Goal: Task Accomplishment & Management: Manage account settings

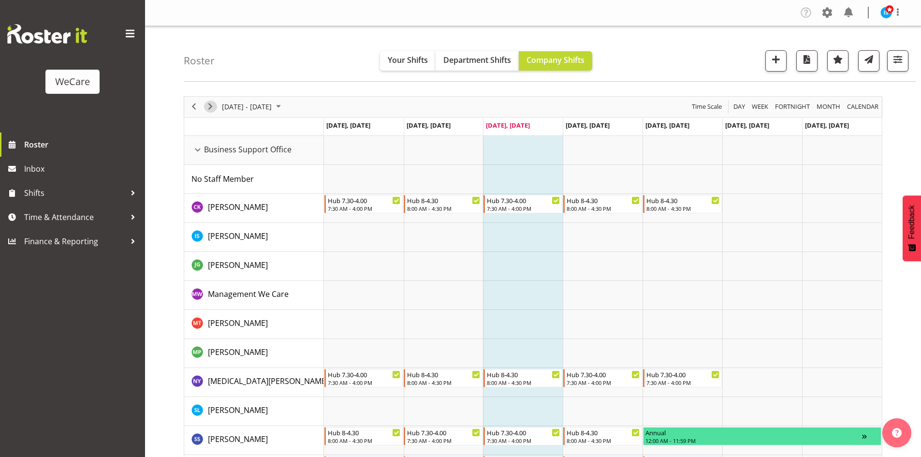
click at [206, 107] on span "Next" at bounding box center [211, 107] width 12 height 12
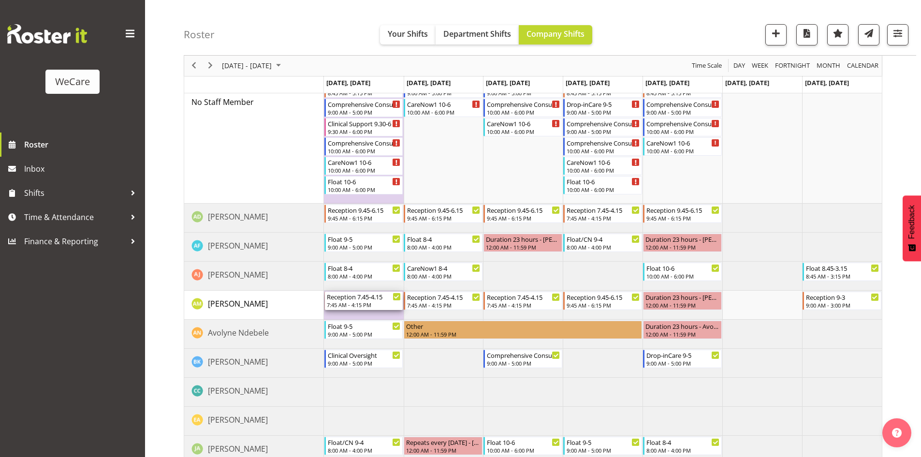
scroll to position [464, 0]
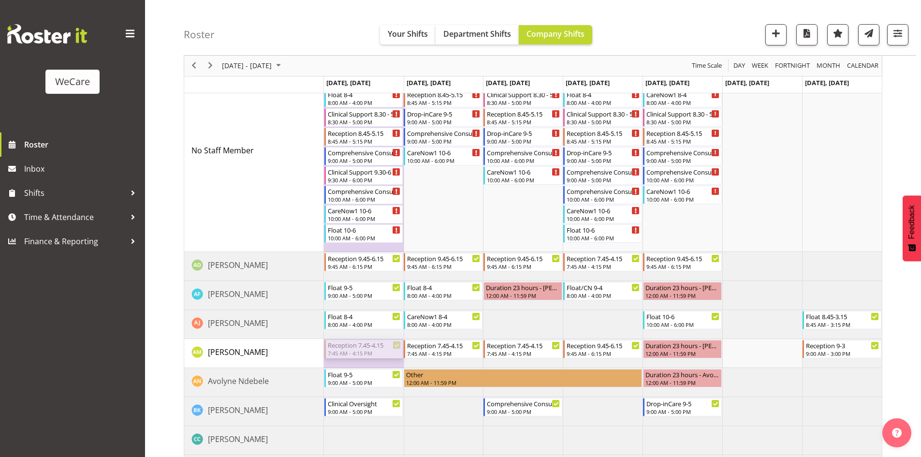
drag, startPoint x: 368, startPoint y: 206, endPoint x: 356, endPoint y: 188, distance: 20.9
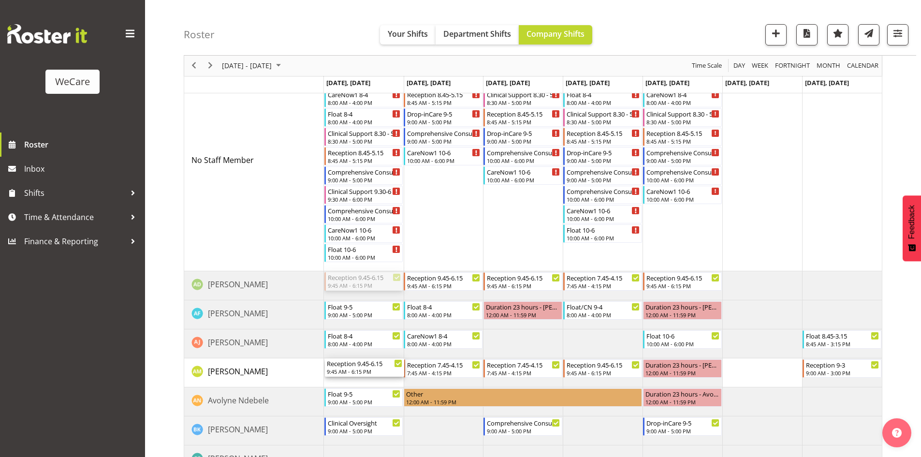
drag, startPoint x: 353, startPoint y: 283, endPoint x: 354, endPoint y: 366, distance: 82.7
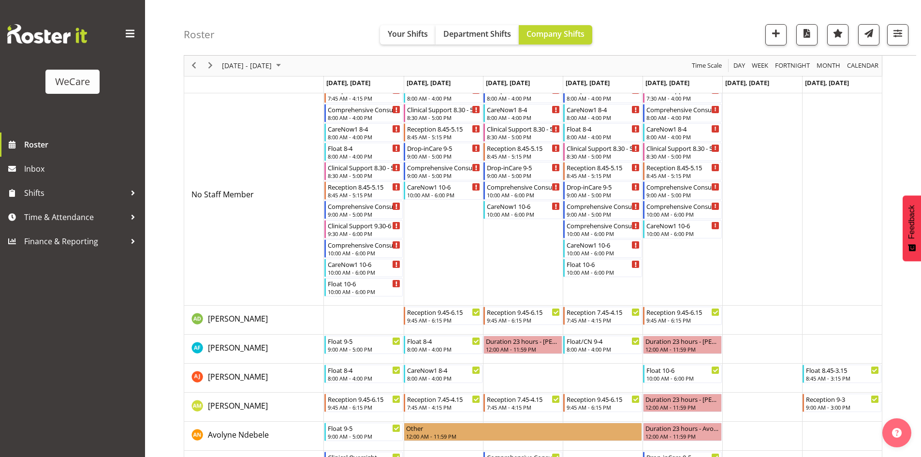
scroll to position [415, 0]
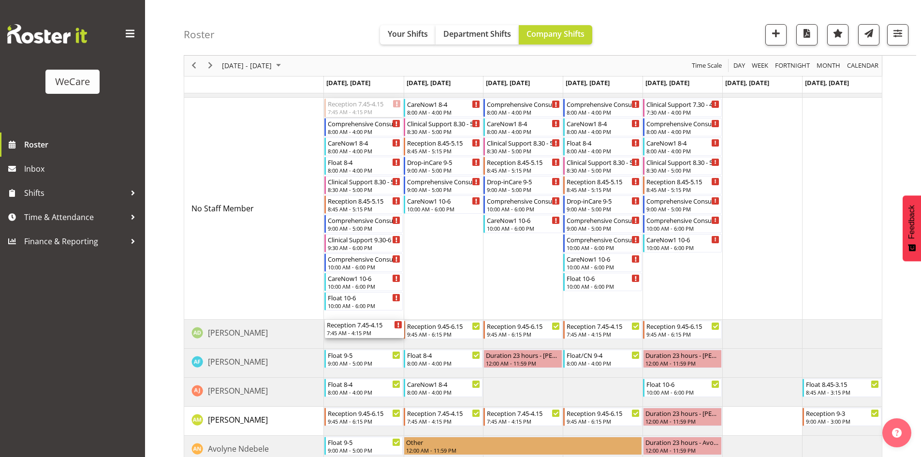
drag, startPoint x: 364, startPoint y: 109, endPoint x: 370, endPoint y: 327, distance: 218.2
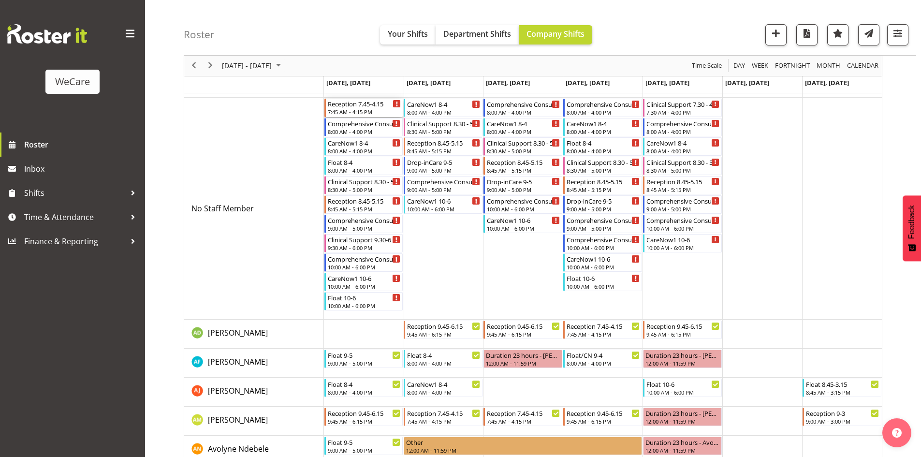
click at [369, 105] on div "Reception 7.45-4.15" at bounding box center [365, 104] width 74 height 10
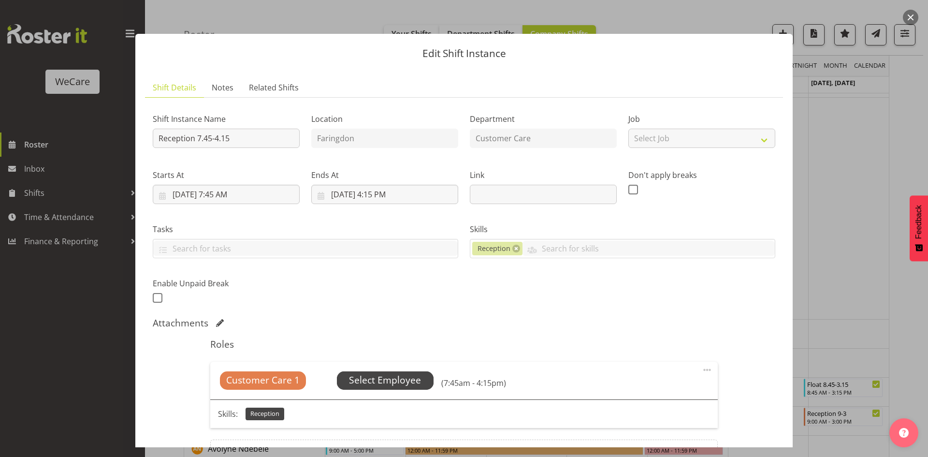
click at [397, 376] on span "Select Employee" at bounding box center [385, 380] width 72 height 14
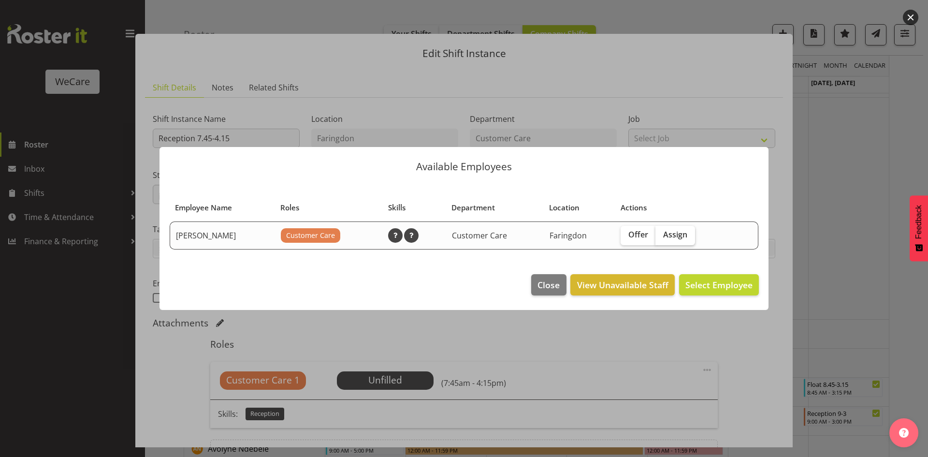
click at [679, 234] on span "Assign" at bounding box center [675, 235] width 24 height 10
click at [662, 234] on input "Assign" at bounding box center [659, 235] width 6 height 6
checkbox input "true"
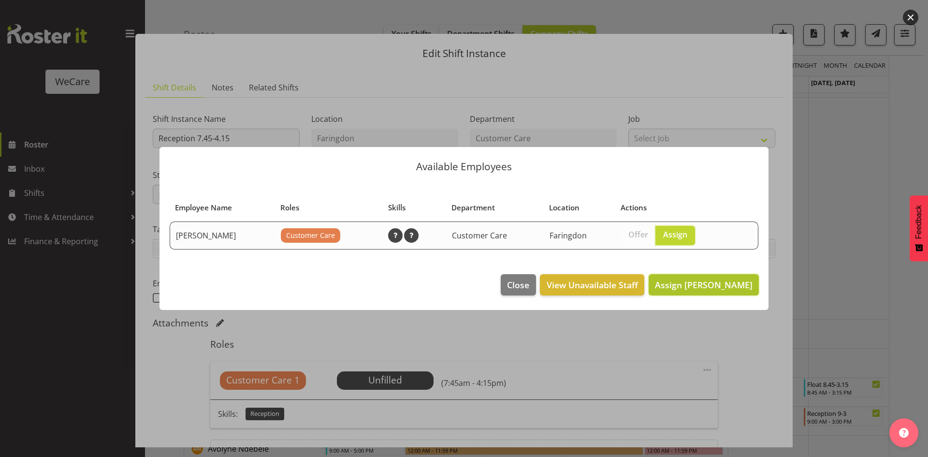
click at [737, 283] on span "Assign Aleea Devenport" at bounding box center [704, 285] width 98 height 12
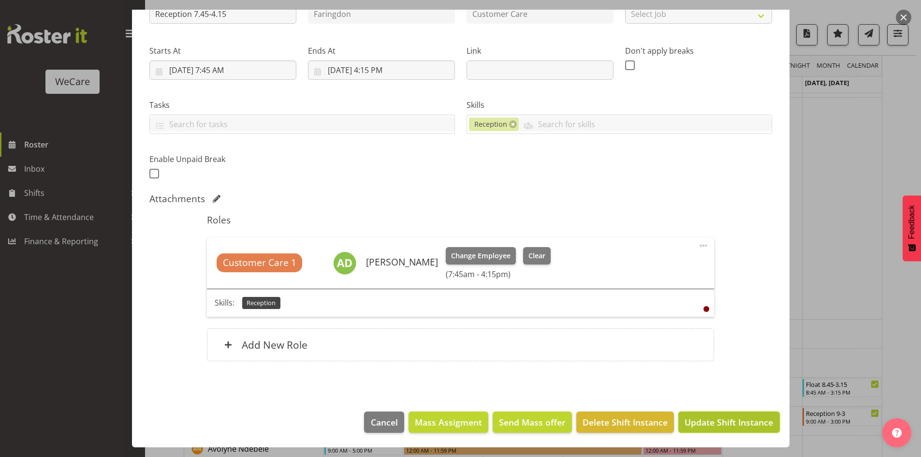
click at [732, 416] on span "Update Shift Instance" at bounding box center [729, 422] width 88 height 13
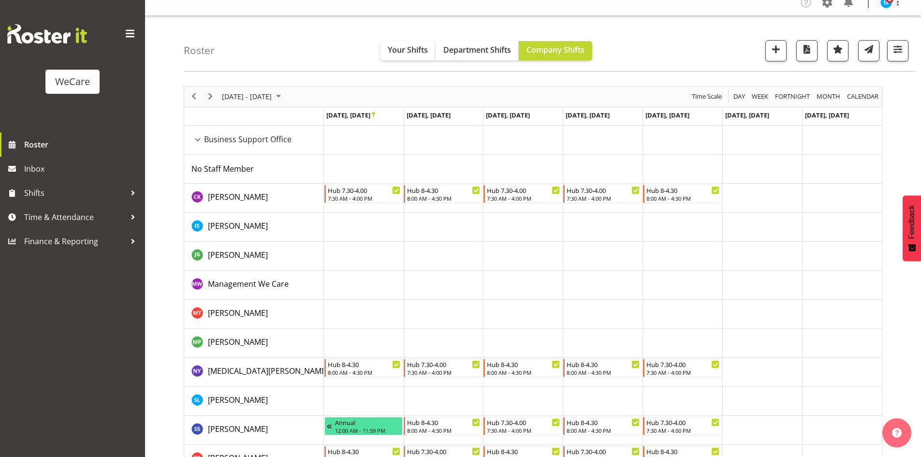
scroll to position [0, 0]
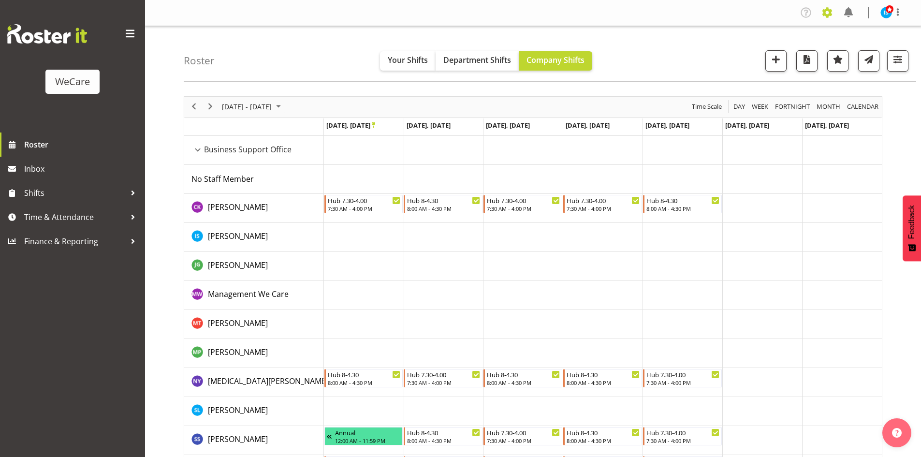
click at [832, 15] on span at bounding box center [827, 12] width 15 height 15
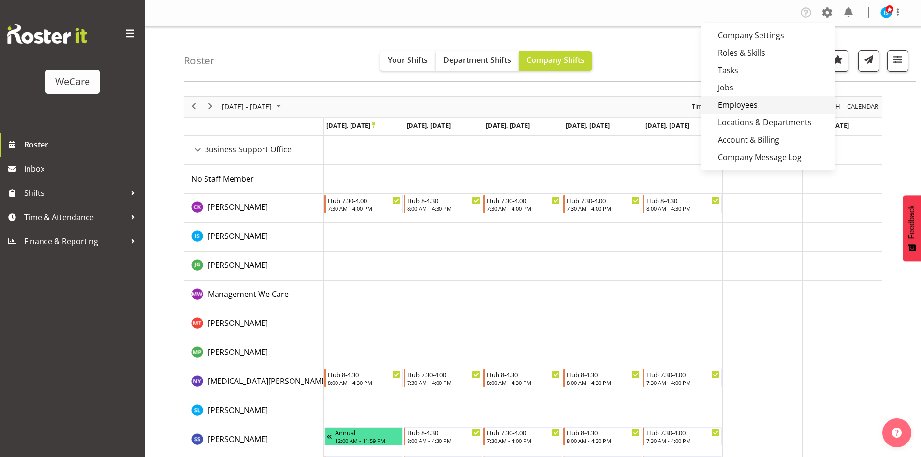
click at [731, 108] on link "Employees" at bounding box center [768, 104] width 134 height 17
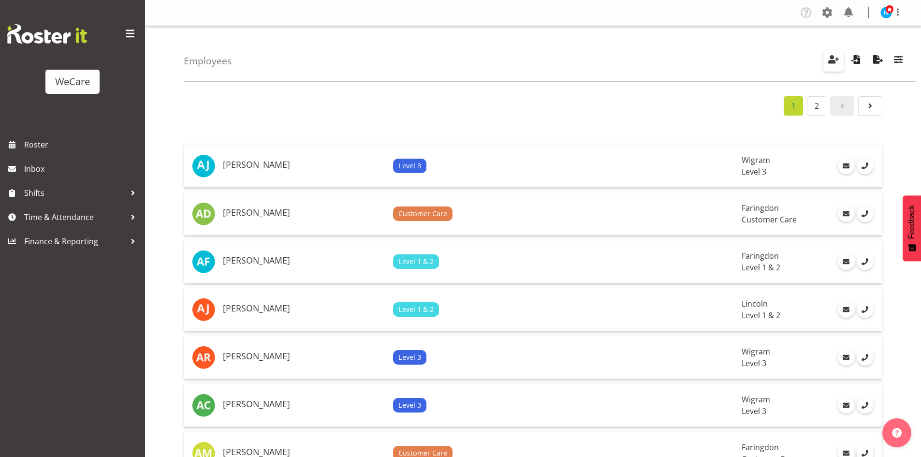
click at [838, 54] on span "button" at bounding box center [833, 59] width 13 height 13
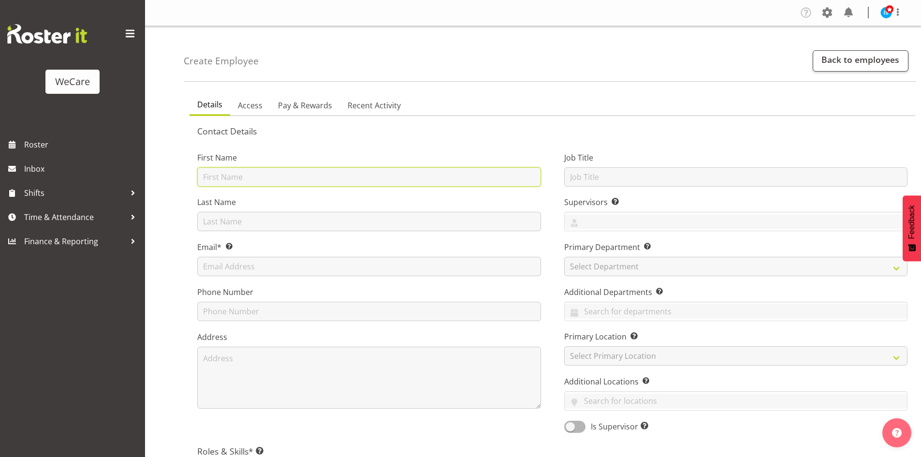
click at [219, 177] on input "text" at bounding box center [369, 176] width 344 height 19
type input "Sara"
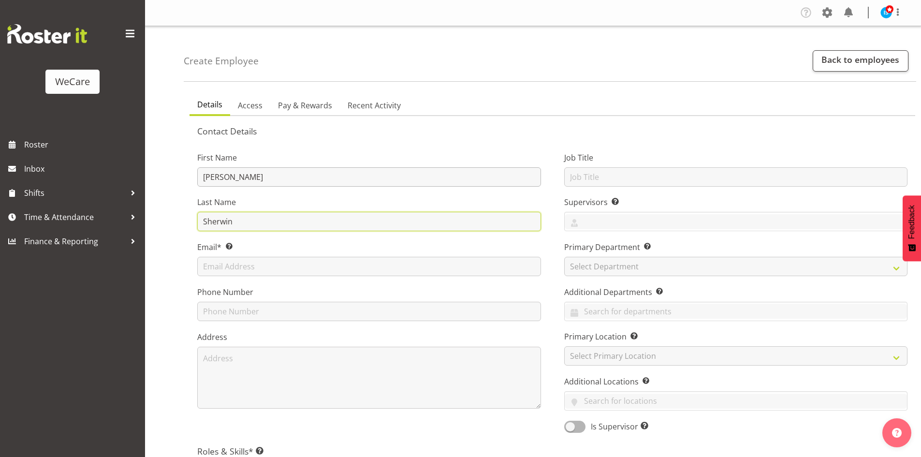
type input "Sherwin"
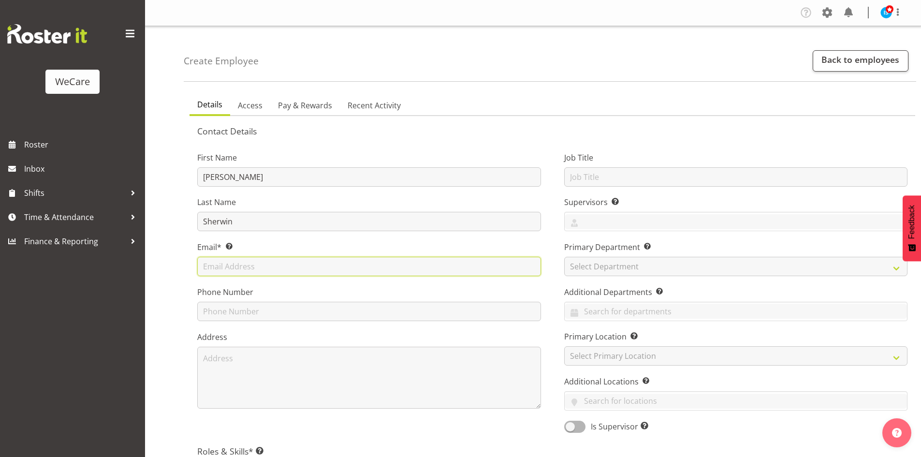
click at [266, 272] on input "text" at bounding box center [369, 266] width 344 height 19
paste input "sara.sherwin@wecarehealth.co.nz"
type input "sara.sherwin@wecarehealth.co.nz"
drag, startPoint x: 238, startPoint y: 301, endPoint x: 239, endPoint y: 306, distance: 4.9
click at [238, 301] on div "Phone Number" at bounding box center [369, 303] width 344 height 35
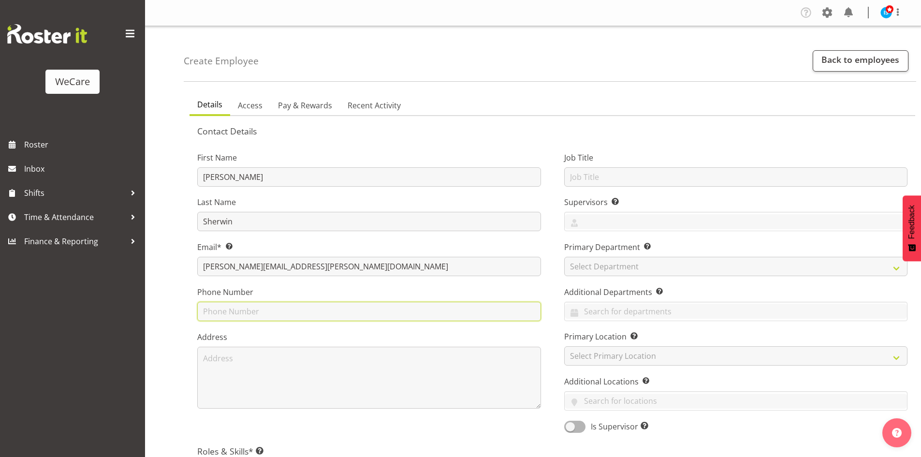
click at [240, 309] on input "text" at bounding box center [369, 311] width 344 height 19
paste input "0224901784"
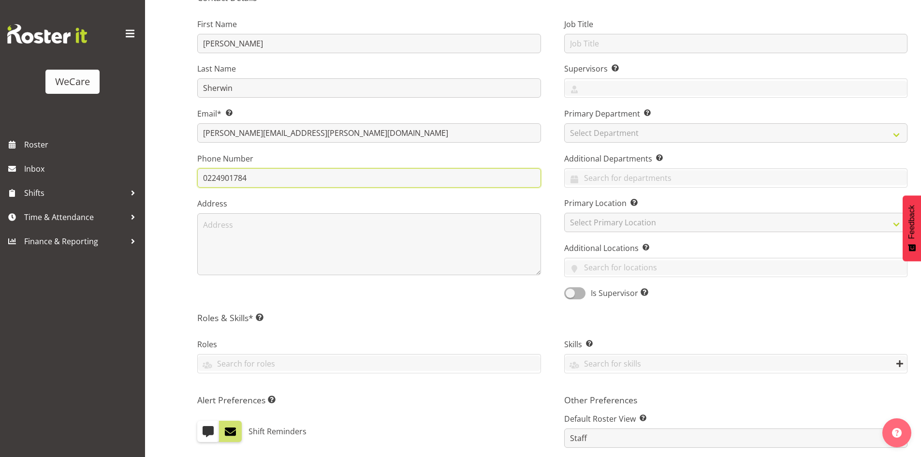
scroll to position [145, 0]
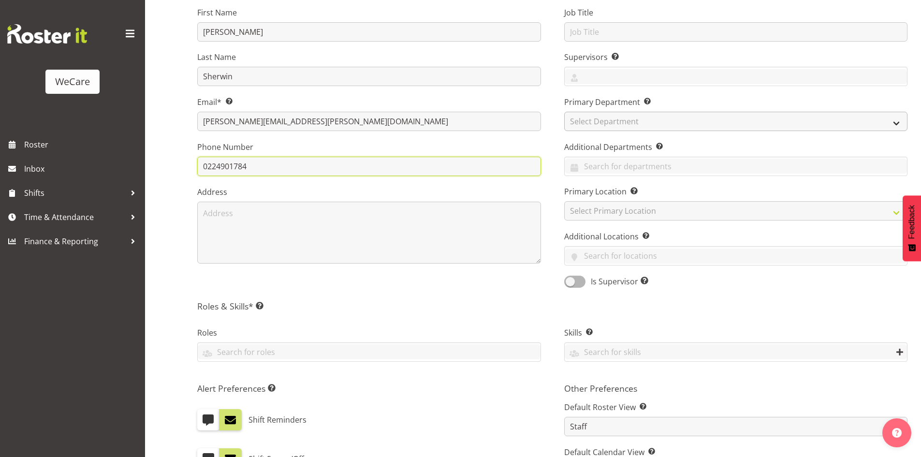
type input "0224901784"
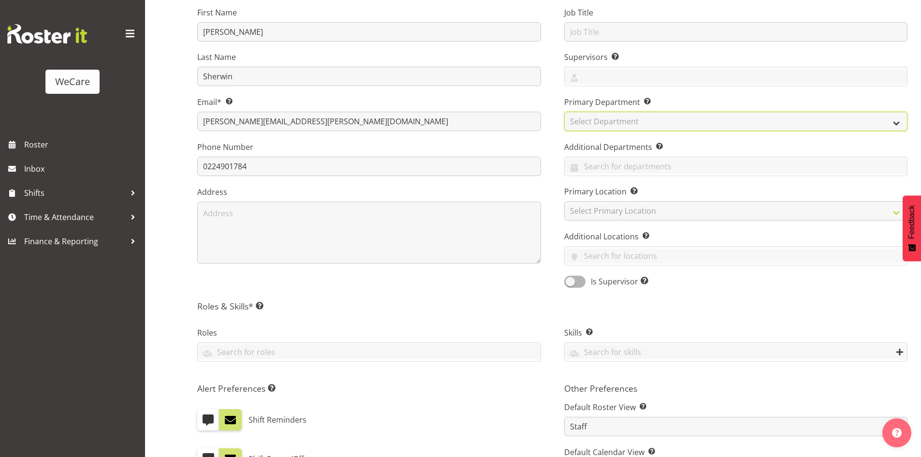
click at [603, 115] on select "Select Department Clinical Support Customer Care Level 1 & 2 Level 3" at bounding box center [736, 121] width 344 height 19
select select "853"
click at [564, 112] on select "Select Department Clinical Support Customer Care Level 1 & 2 Level 3" at bounding box center [736, 121] width 344 height 19
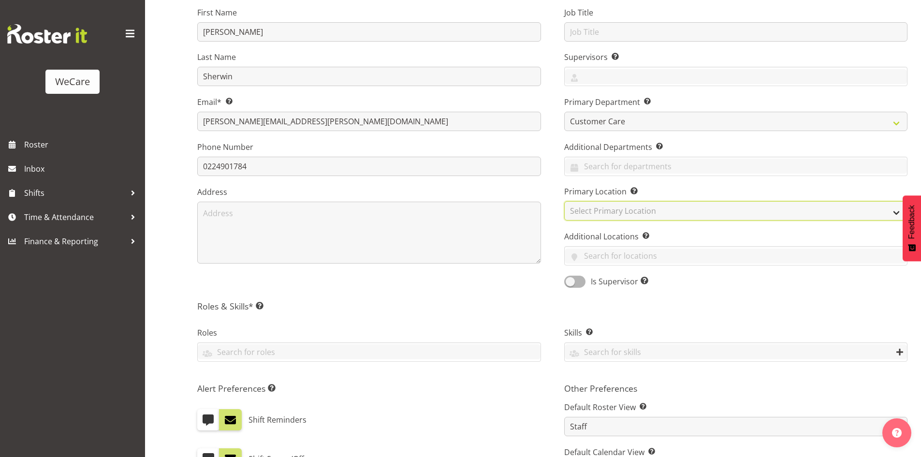
click at [602, 209] on select "Select Primary Location Business Support Office Faringdon Ilam Lincoln Riccarto…" at bounding box center [736, 210] width 344 height 19
select select "1281"
click at [564, 201] on select "Select Primary Location Business Support Office Faringdon Ilam Lincoln Riccarto…" at bounding box center [736, 210] width 344 height 19
click at [544, 289] on div "First Name Sara Last Name Sherwin Email* This is a required field. sara.sherwin…" at bounding box center [369, 144] width 367 height 302
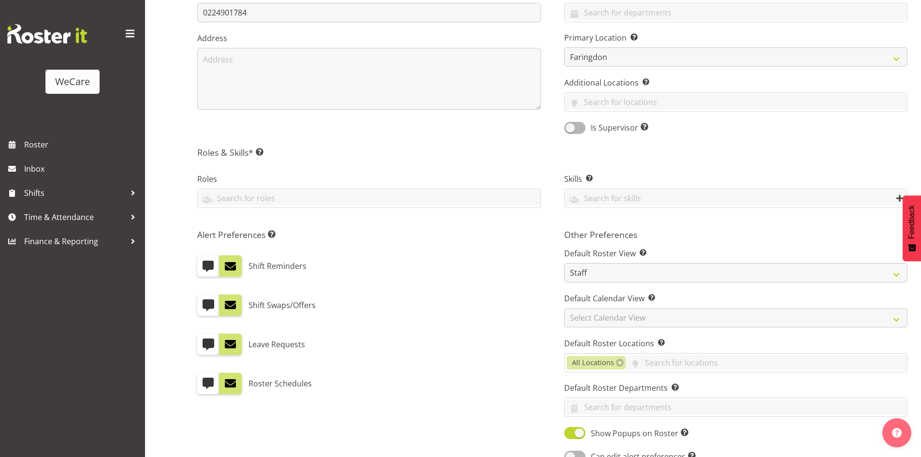
scroll to position [338, 0]
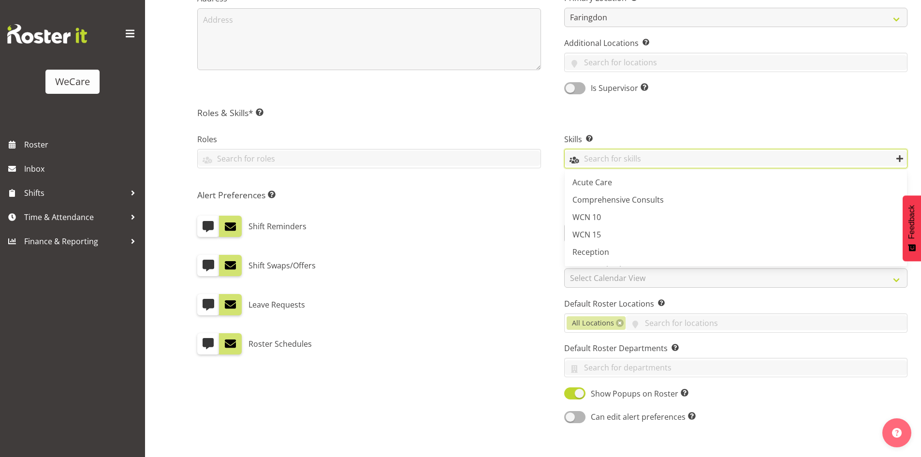
click at [637, 156] on input "text" at bounding box center [736, 158] width 343 height 15
click at [614, 248] on link "Reception" at bounding box center [736, 251] width 343 height 17
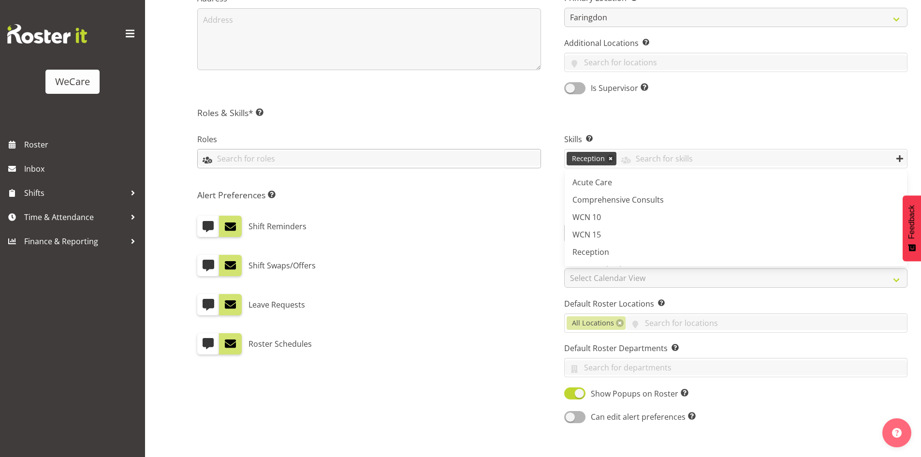
click at [369, 153] on input "text" at bounding box center [369, 158] width 343 height 15
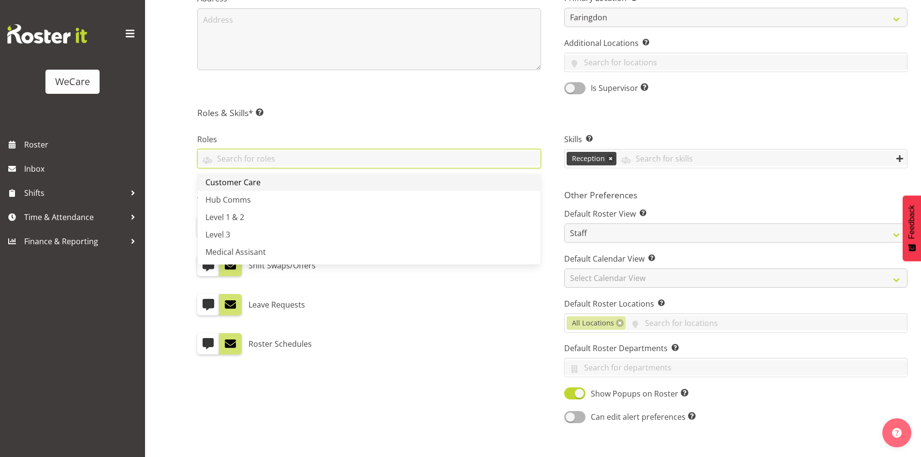
click at [242, 182] on span "Customer Care" at bounding box center [233, 182] width 55 height 11
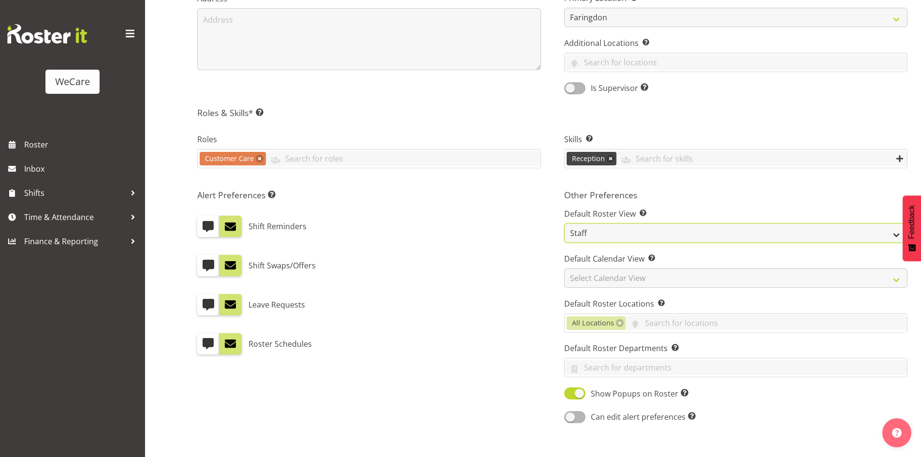
click at [614, 240] on select "Staff Role Shift - Horizontal Shift - Vertical Staff - Location" at bounding box center [736, 232] width 344 height 19
select select "location"
click at [564, 223] on select "Staff Role Shift - Horizontal Shift - Vertical Staff - Location" at bounding box center [736, 232] width 344 height 19
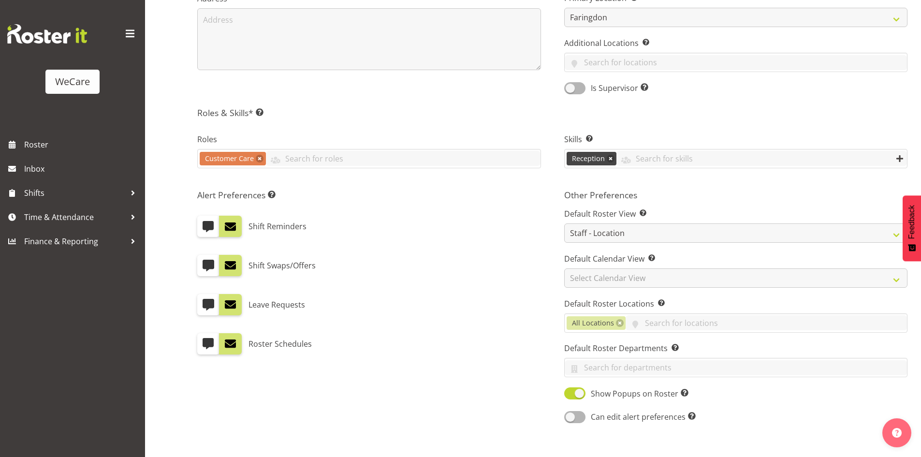
click at [471, 304] on div "Leave Requests" at bounding box center [369, 304] width 344 height 21
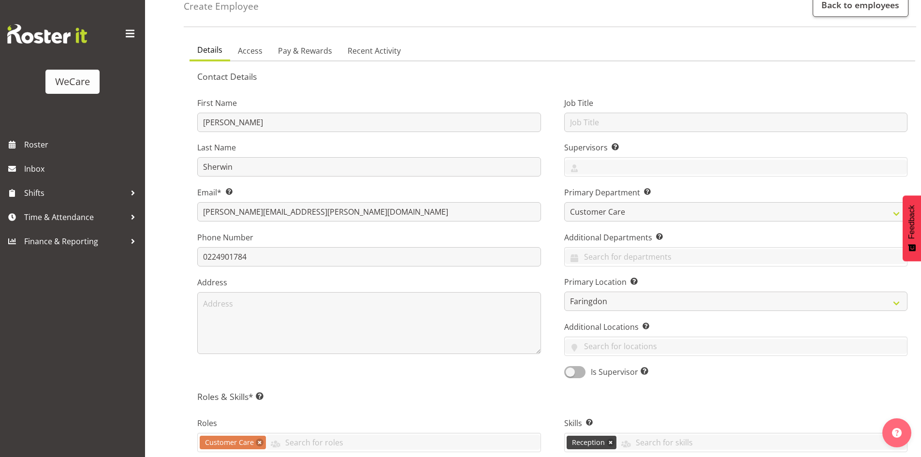
scroll to position [0, 0]
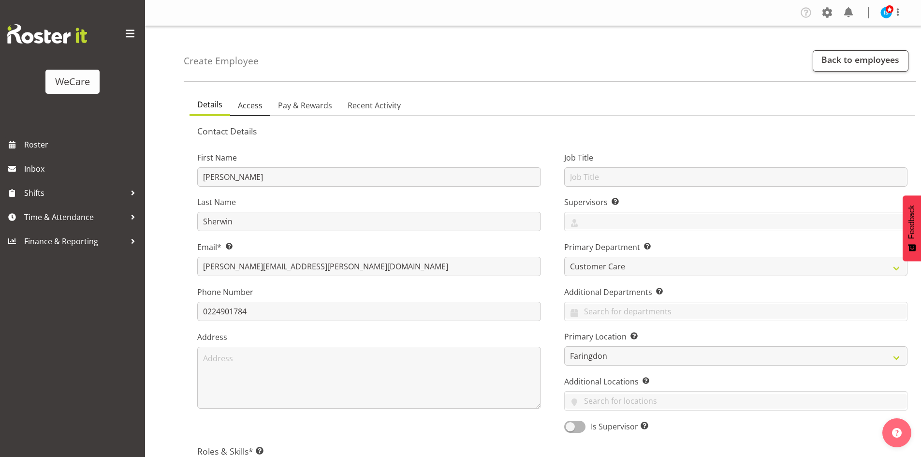
click at [256, 114] on link "Access" at bounding box center [250, 106] width 40 height 20
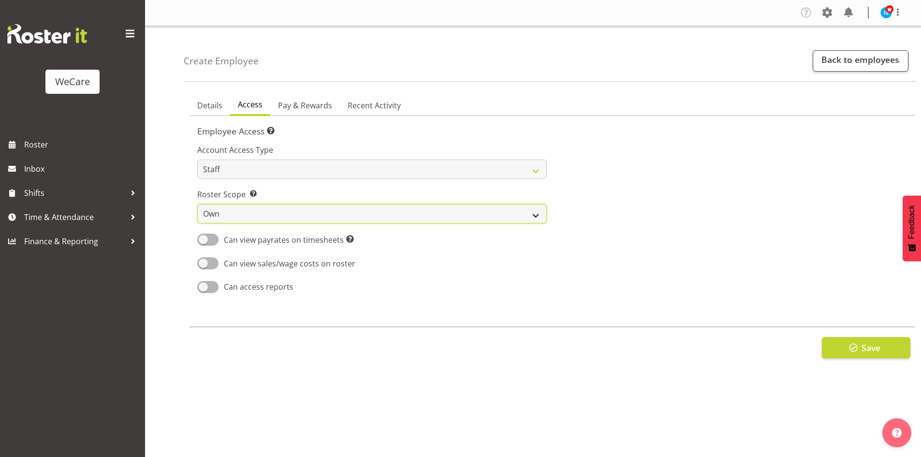
click at [240, 215] on select "Own Department Company" at bounding box center [372, 213] width 350 height 19
select select "company"
click at [197, 204] on select "Own Department Company" at bounding box center [372, 213] width 350 height 19
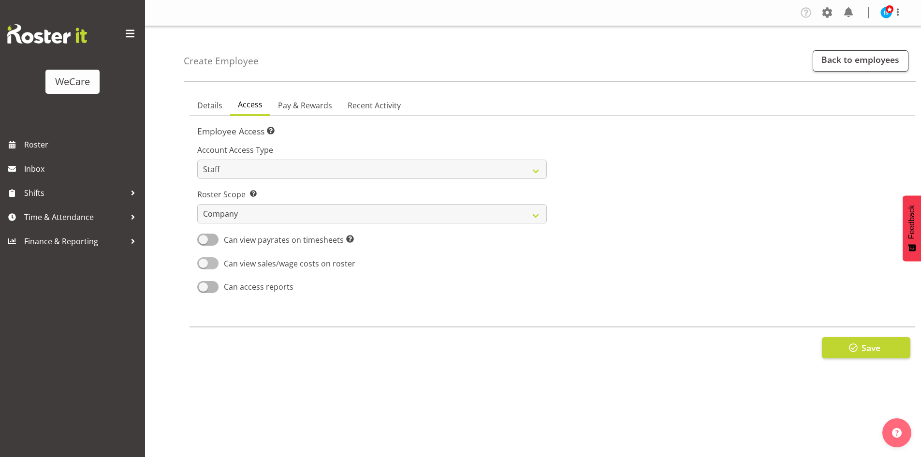
drag, startPoint x: 233, startPoint y: 256, endPoint x: 322, endPoint y: 267, distance: 90.1
click at [557, 187] on div at bounding box center [733, 216] width 361 height 170
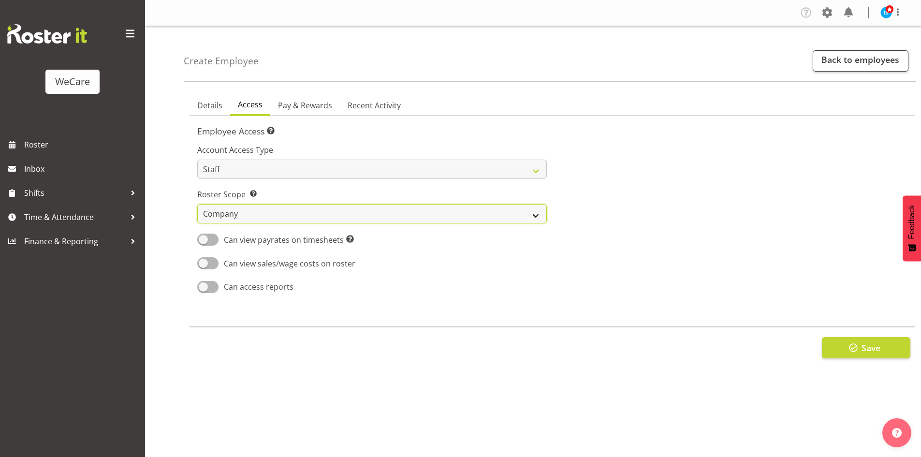
drag, startPoint x: 263, startPoint y: 213, endPoint x: 259, endPoint y: 219, distance: 6.6
click at [263, 213] on select "Own Department Company" at bounding box center [372, 213] width 350 height 19
click at [197, 204] on select "Own Department Company" at bounding box center [372, 213] width 350 height 19
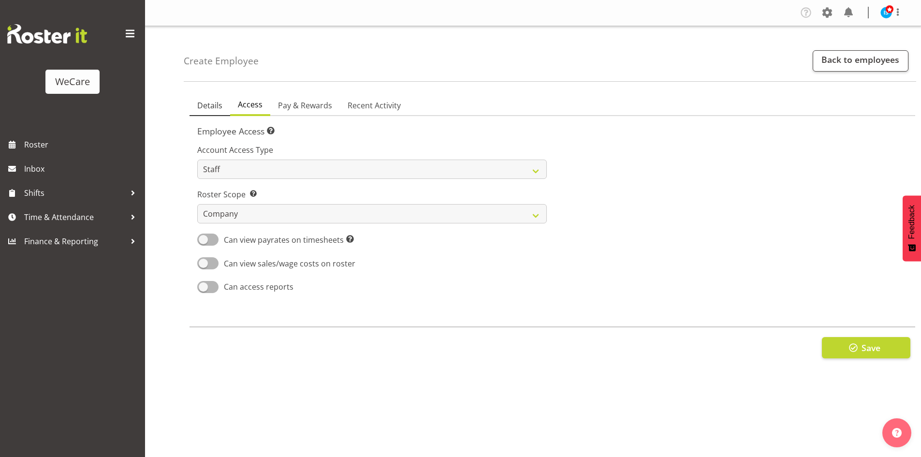
click at [223, 105] on link "Details" at bounding box center [210, 106] width 41 height 20
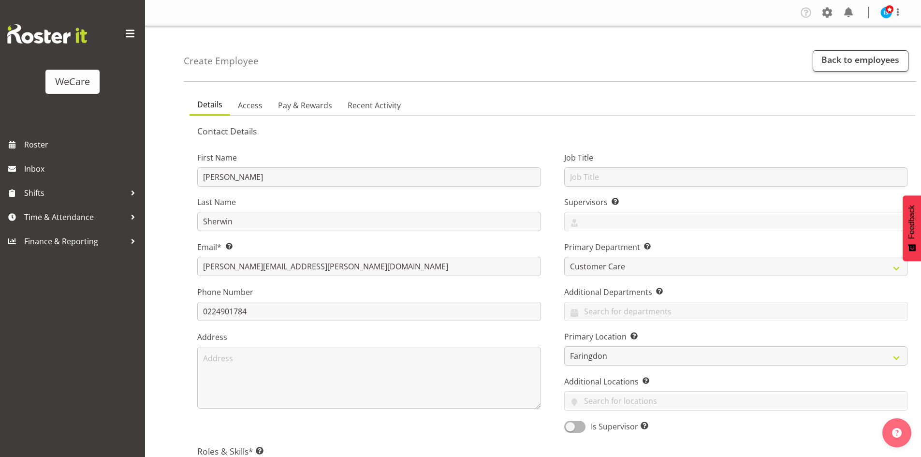
scroll to position [404, 0]
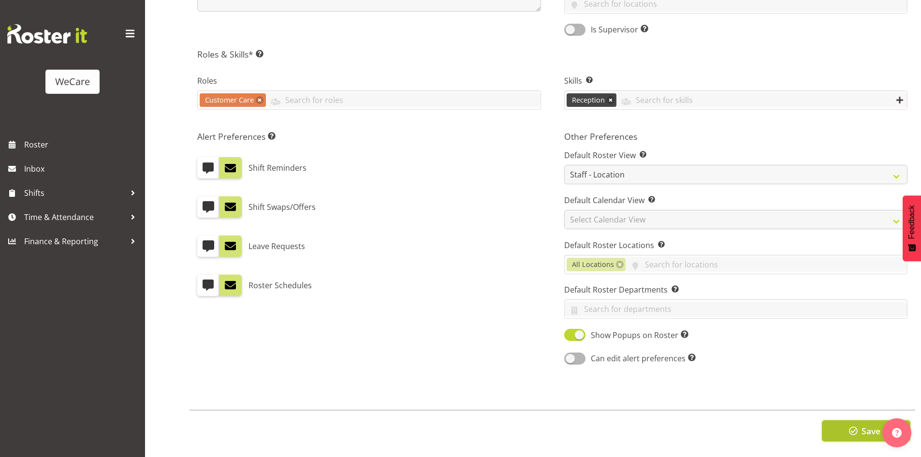
click at [848, 426] on span "button" at bounding box center [853, 431] width 13 height 13
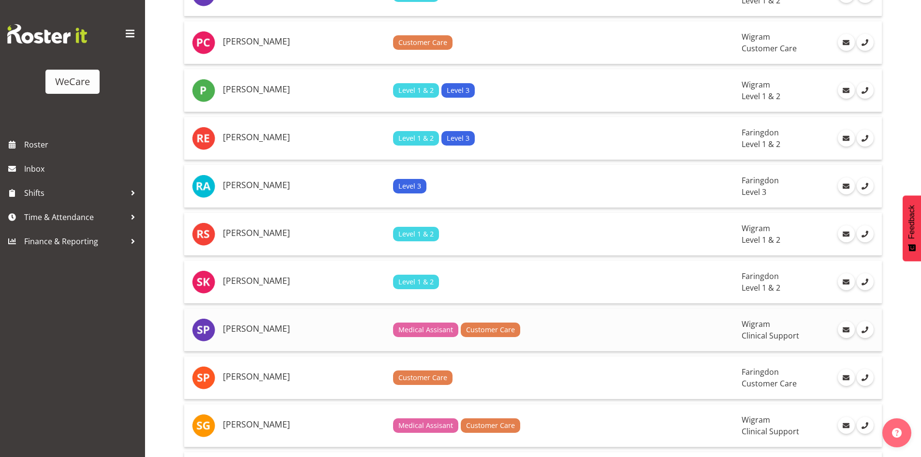
scroll to position [2127, 0]
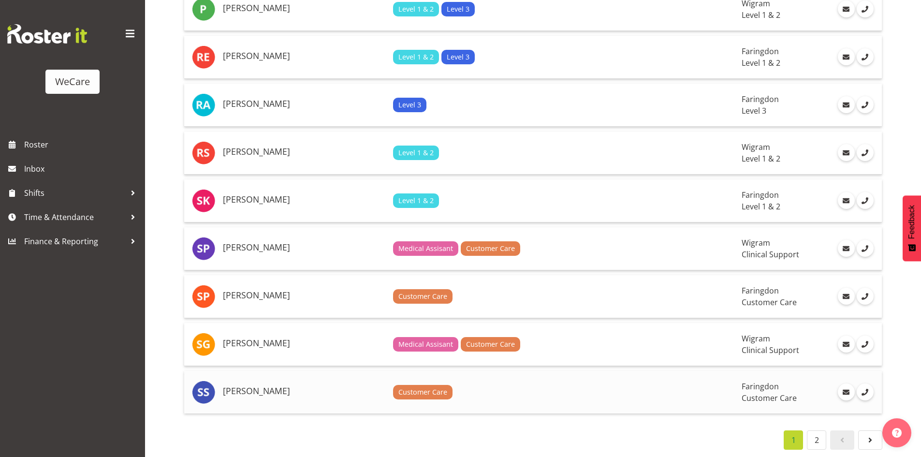
click at [250, 393] on td "Sara Sherwin" at bounding box center [304, 392] width 170 height 43
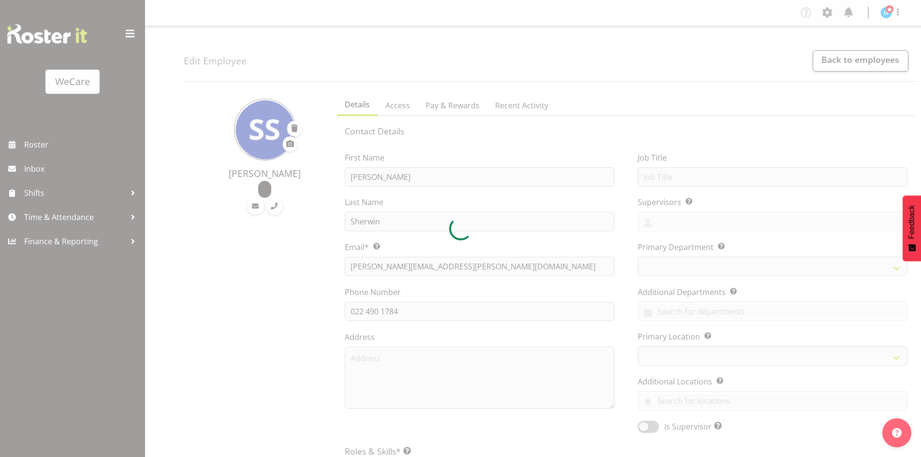
select select "location"
select select "TimelineWeek"
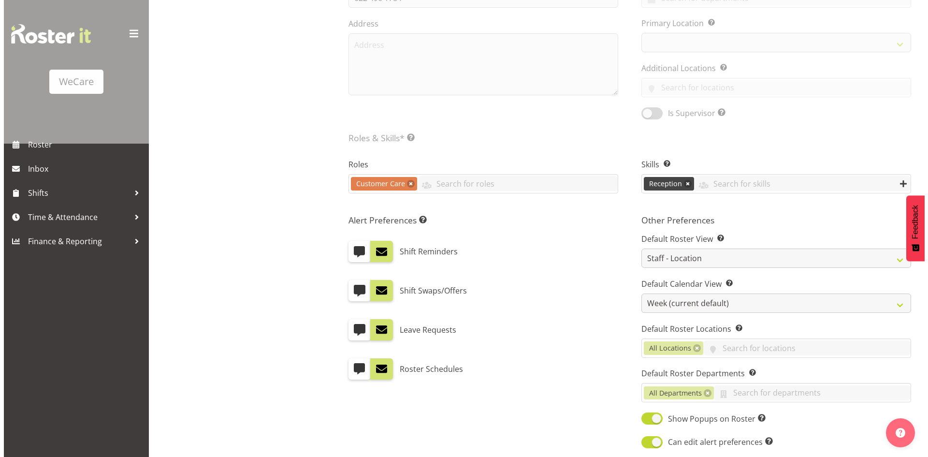
scroll to position [448, 0]
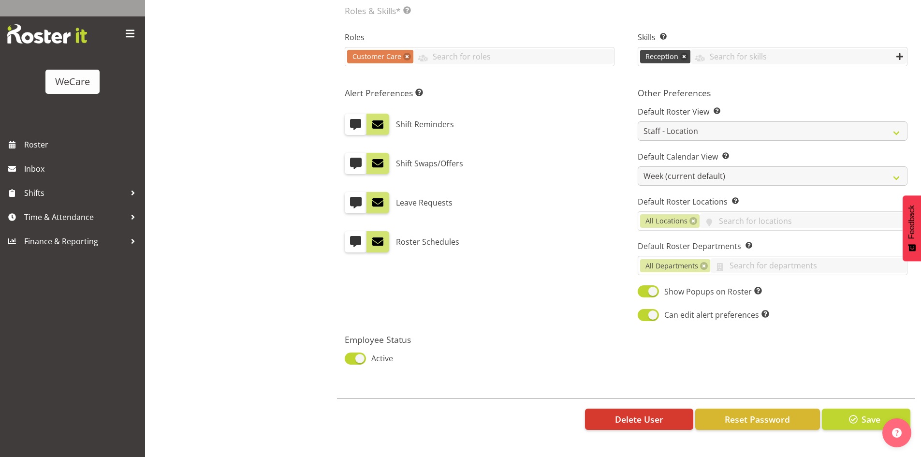
select select
select select "853"
select select "1281"
click at [776, 409] on button "Reset Password" at bounding box center [757, 419] width 125 height 21
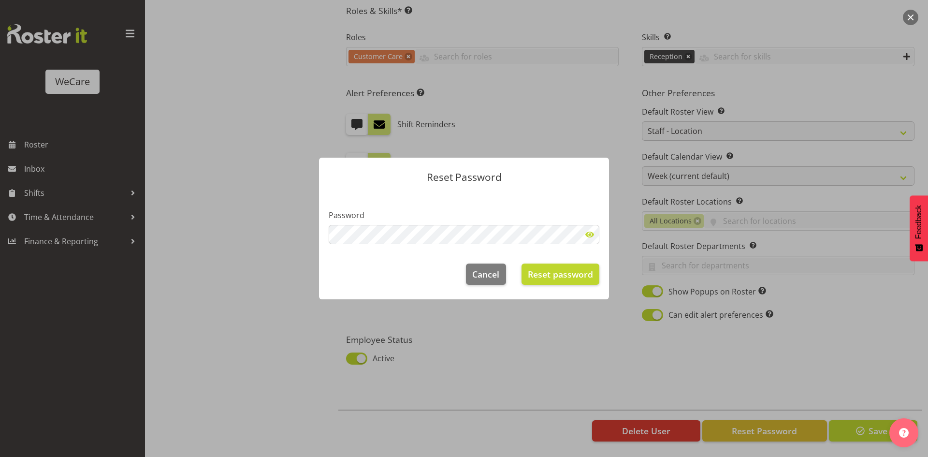
click at [595, 230] on span at bounding box center [589, 234] width 19 height 19
click at [540, 273] on span "Reset password" at bounding box center [560, 274] width 65 height 13
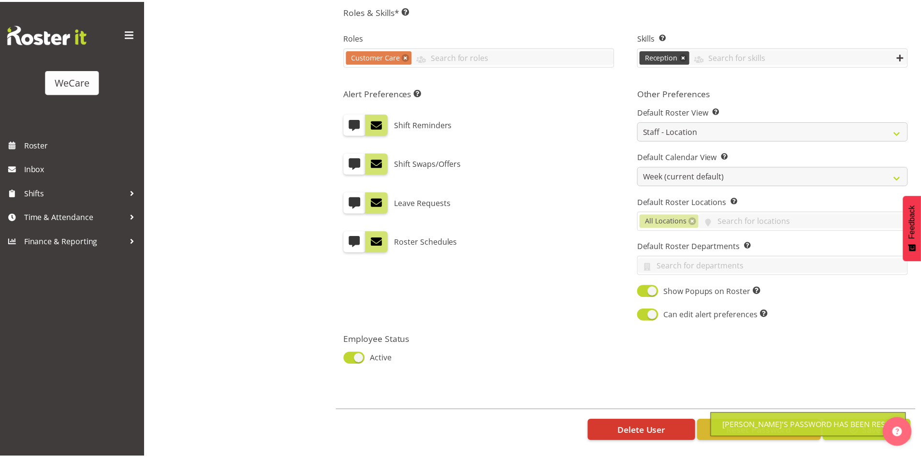
scroll to position [436, 0]
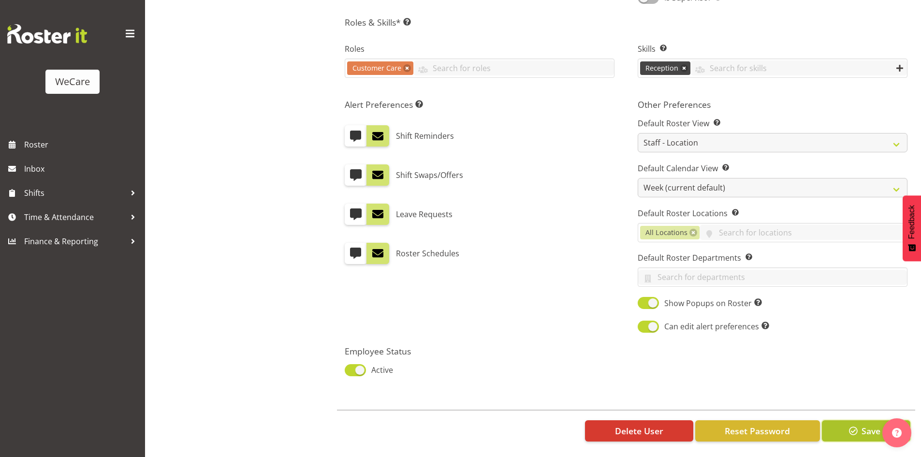
click at [855, 425] on span "button" at bounding box center [853, 431] width 13 height 13
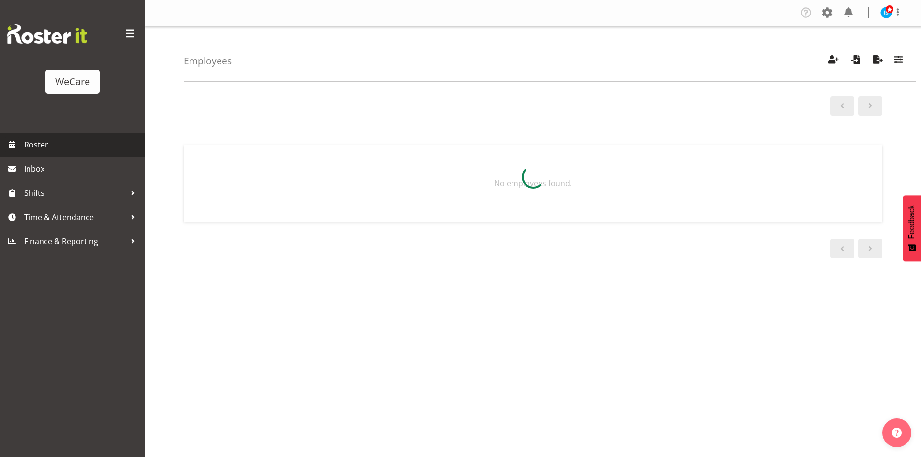
click at [51, 143] on span "Roster" at bounding box center [82, 144] width 116 height 15
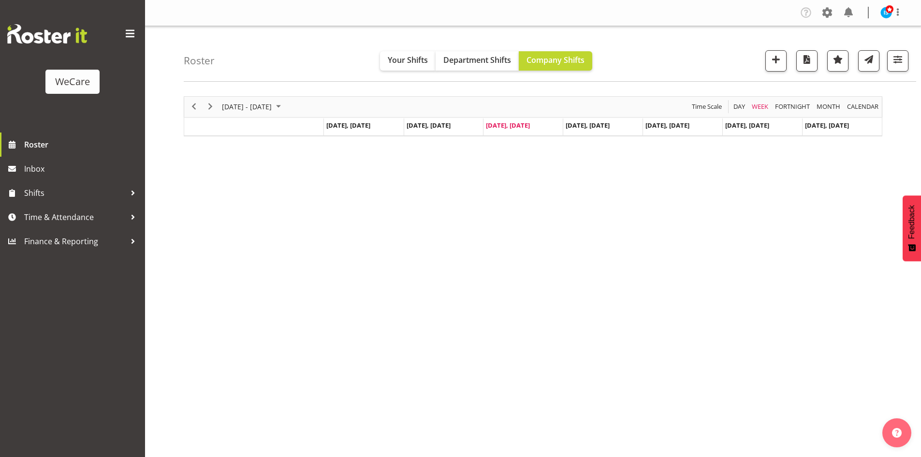
select select "location"
click at [893, 53] on span "button" at bounding box center [898, 59] width 13 height 13
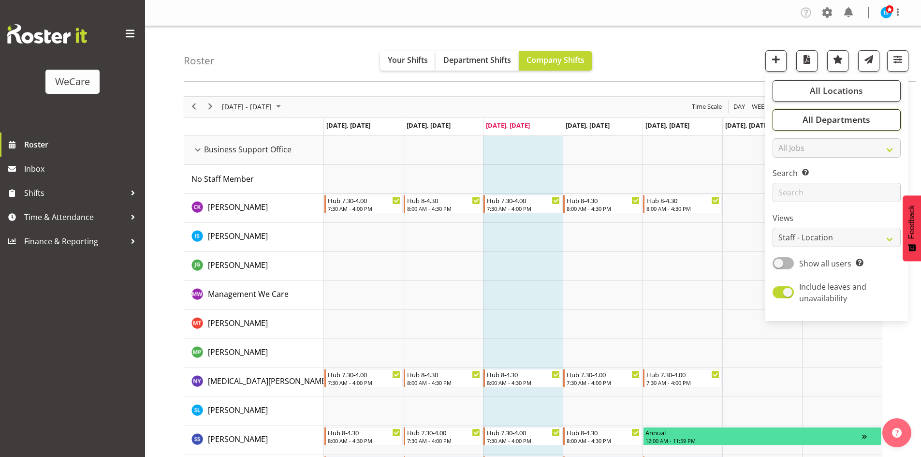
click at [876, 120] on button "All Departments" at bounding box center [837, 119] width 128 height 21
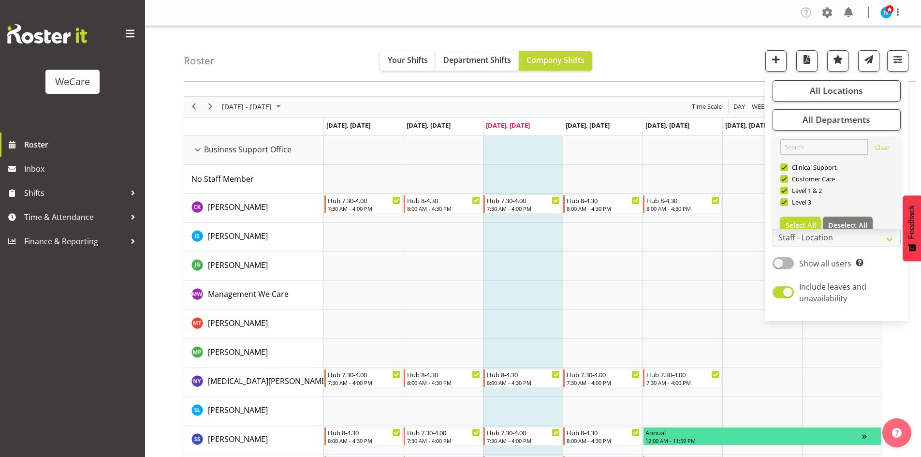
drag, startPoint x: 849, startPoint y: 218, endPoint x: 827, endPoint y: 185, distance: 38.8
click at [849, 217] on button "Deselect All" at bounding box center [848, 225] width 50 height 17
checkbox input "false"
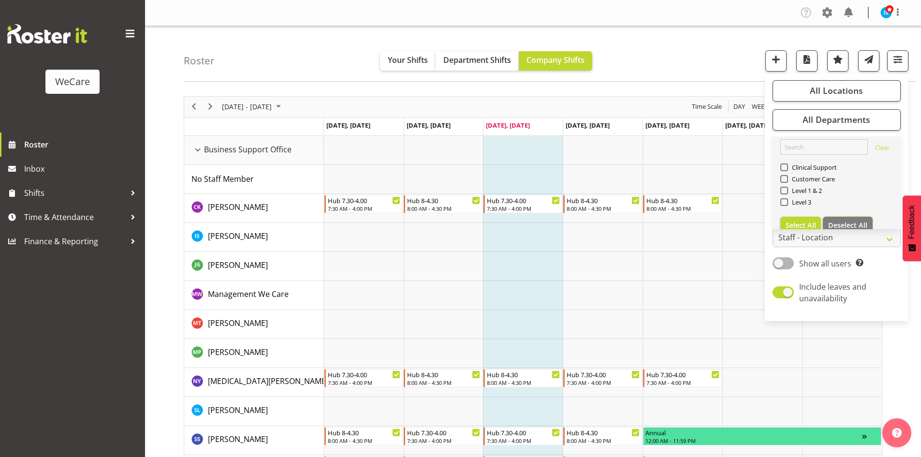
checkbox input "false"
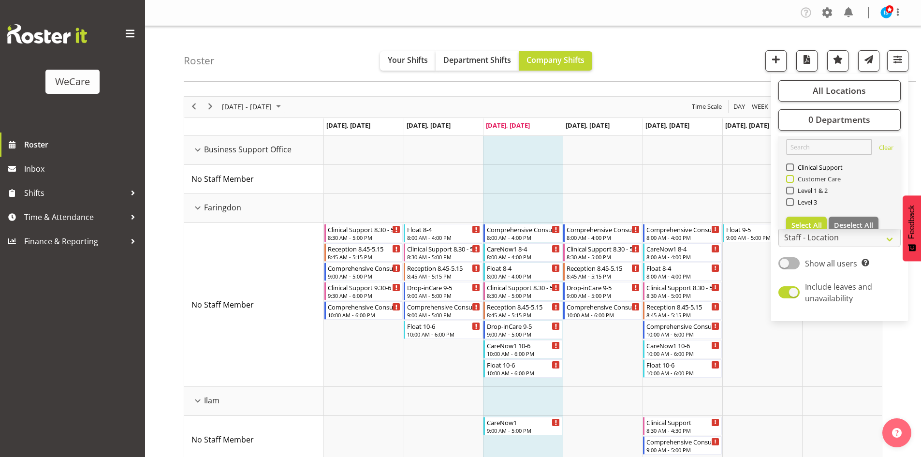
click at [820, 182] on span "Customer Care" at bounding box center [817, 179] width 47 height 8
click at [793, 182] on input "Customer Care" at bounding box center [789, 179] width 6 height 6
checkbox input "true"
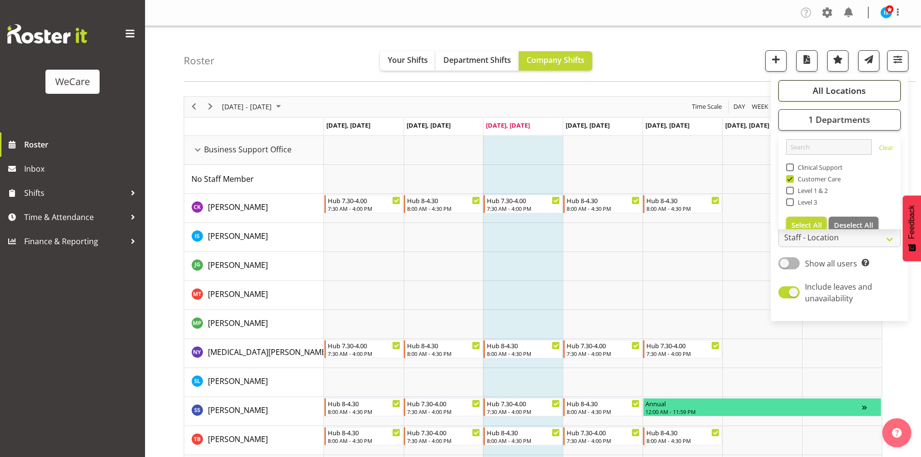
click at [843, 90] on span "All Locations" at bounding box center [839, 91] width 53 height 12
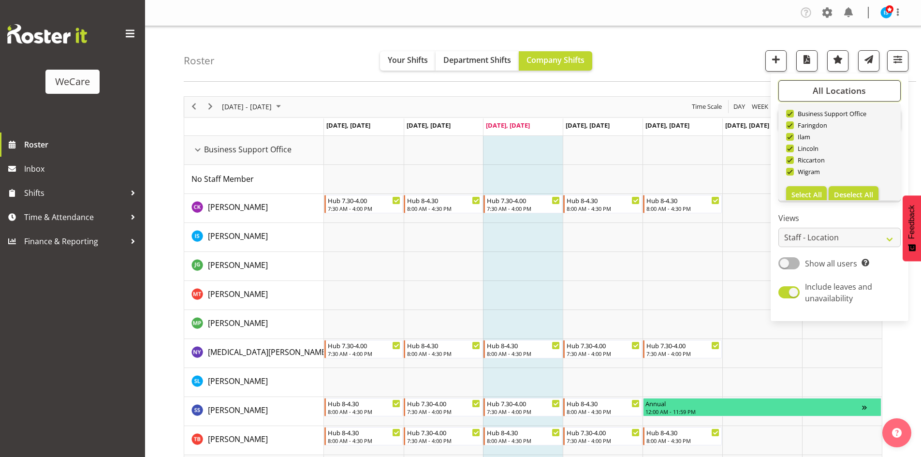
scroll to position [35, 0]
click at [868, 177] on button "Deselect All" at bounding box center [854, 184] width 50 height 17
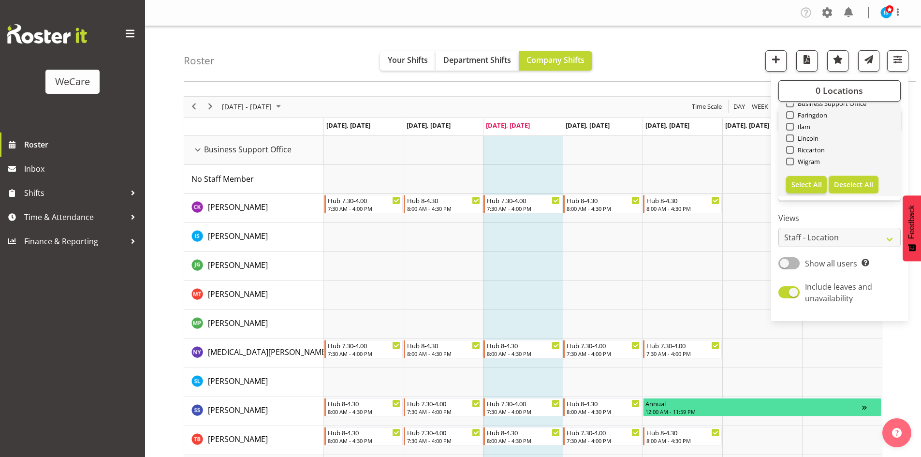
checkbox input "false"
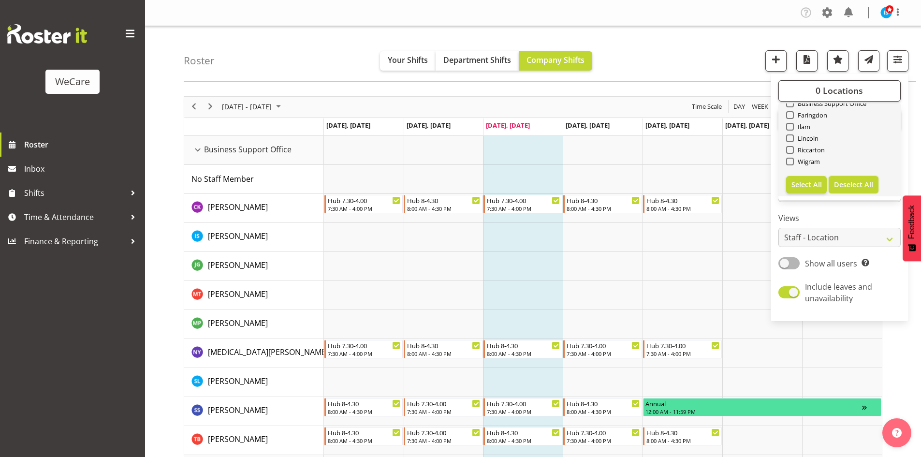
checkbox input "false"
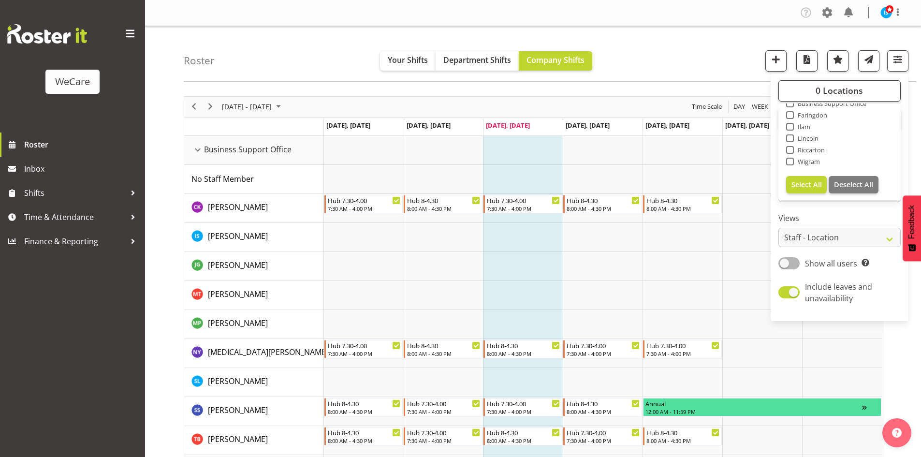
click at [801, 112] on span "Faringdon" at bounding box center [811, 115] width 34 height 8
click at [793, 112] on input "Faringdon" at bounding box center [789, 115] width 6 height 6
checkbox input "true"
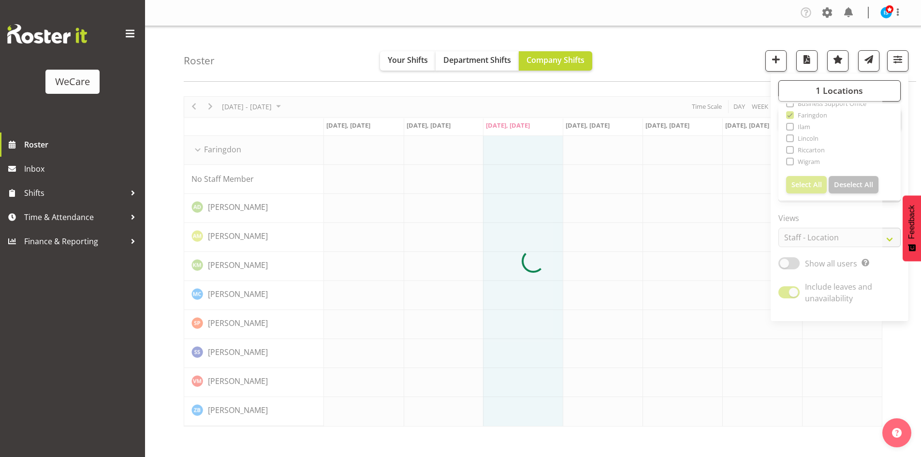
click at [305, 61] on div "Roster Your Shifts Department Shifts Company Shifts 1 Locations Clear Business …" at bounding box center [550, 54] width 733 height 56
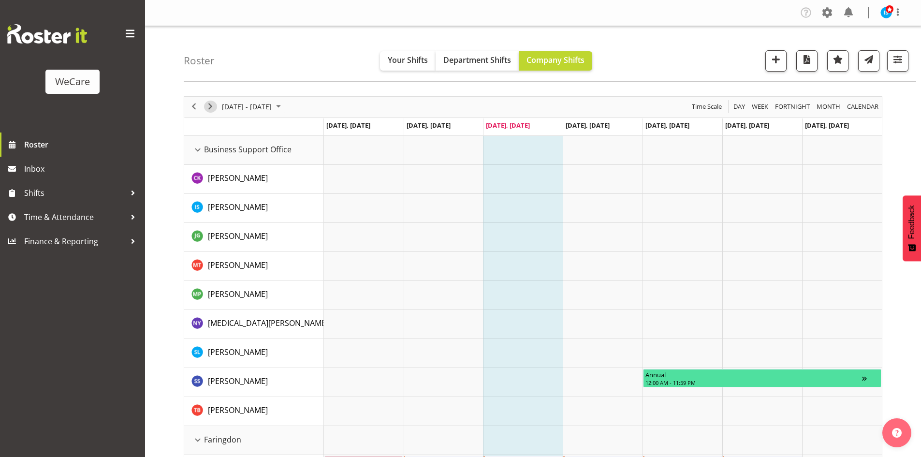
click at [208, 103] on span "Next" at bounding box center [211, 107] width 12 height 12
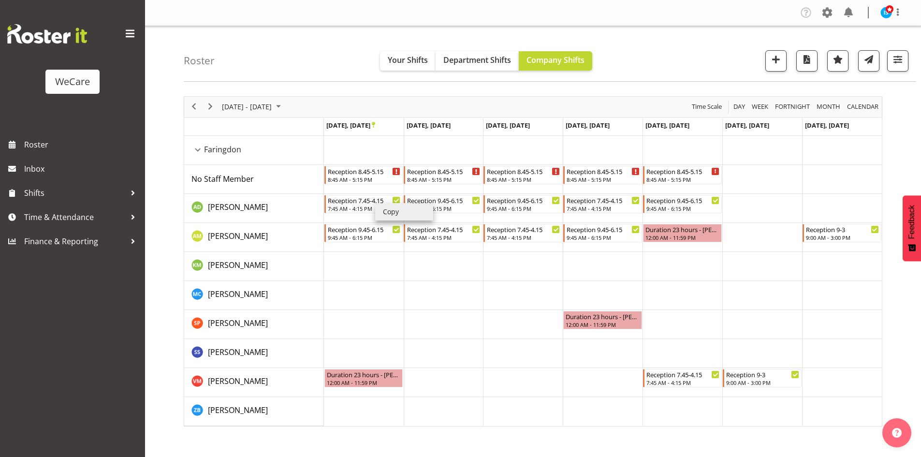
click at [384, 211] on li "Copy" at bounding box center [404, 211] width 58 height 17
click at [374, 210] on li "Copy" at bounding box center [384, 210] width 58 height 17
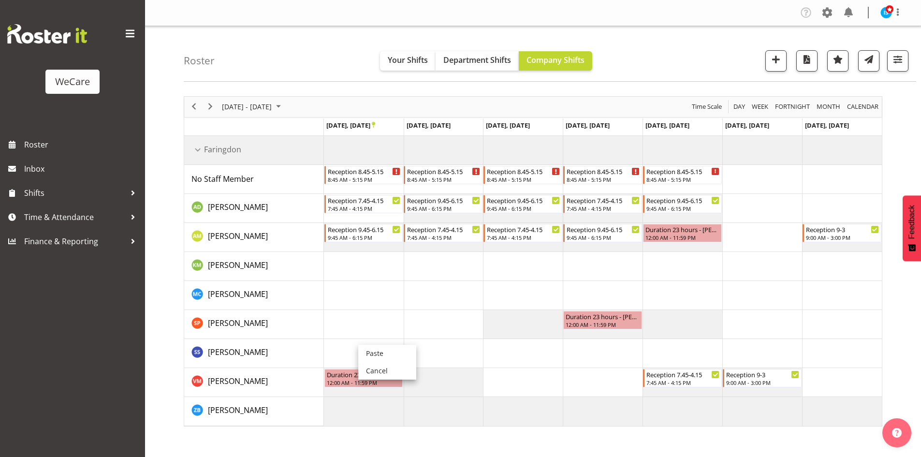
click at [367, 344] on td "Timeline Week of September 22, 2025" at bounding box center [364, 353] width 80 height 29
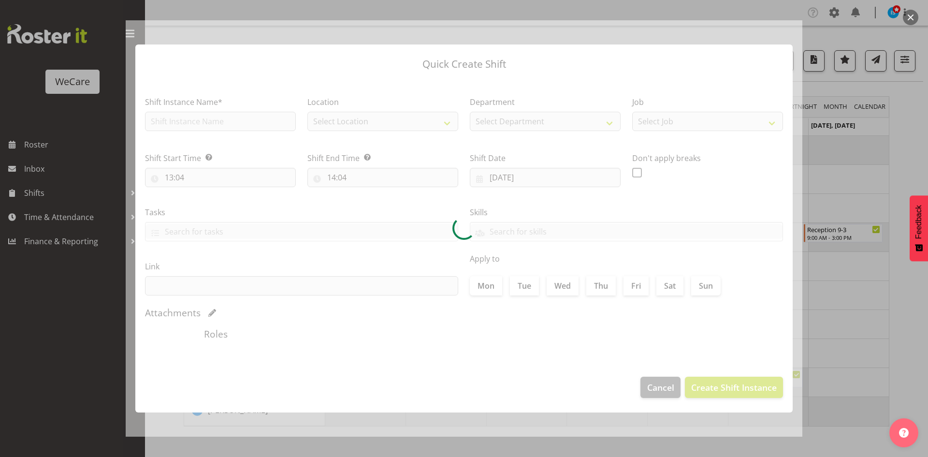
drag, startPoint x: 884, startPoint y: 307, endPoint x: 874, endPoint y: 306, distance: 10.7
click at [884, 307] on div at bounding box center [464, 228] width 928 height 457
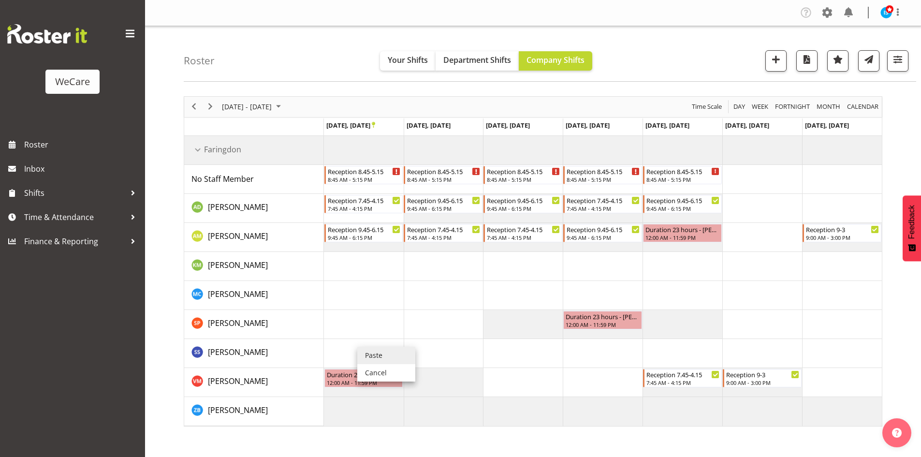
click at [389, 360] on li "Paste" at bounding box center [386, 355] width 58 height 17
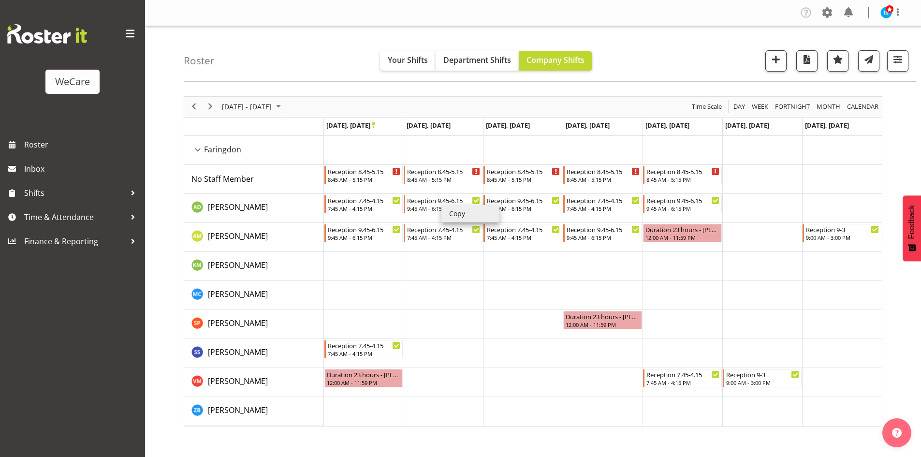
click at [458, 213] on li "Copy" at bounding box center [470, 213] width 58 height 17
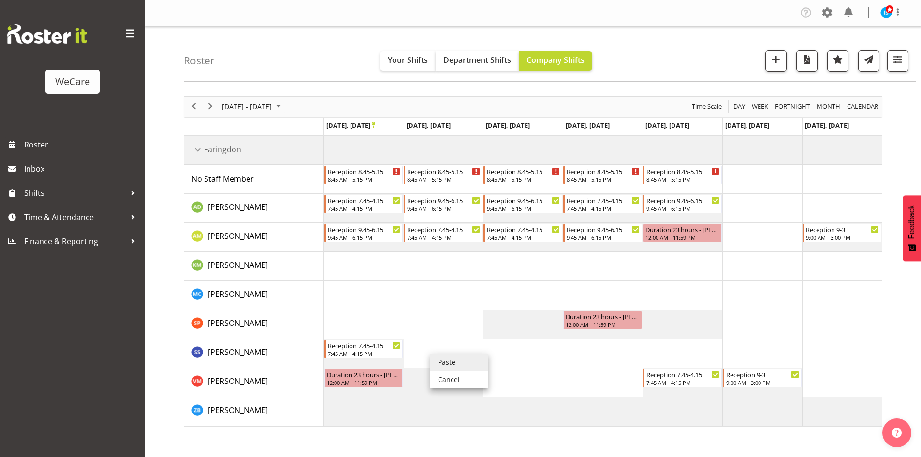
click at [440, 357] on li "Paste" at bounding box center [459, 361] width 58 height 17
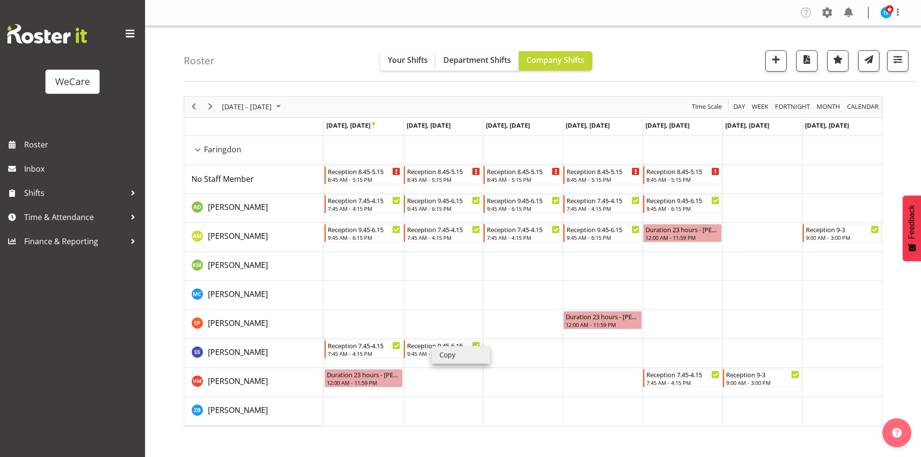
click at [448, 349] on li "Copy" at bounding box center [461, 354] width 58 height 17
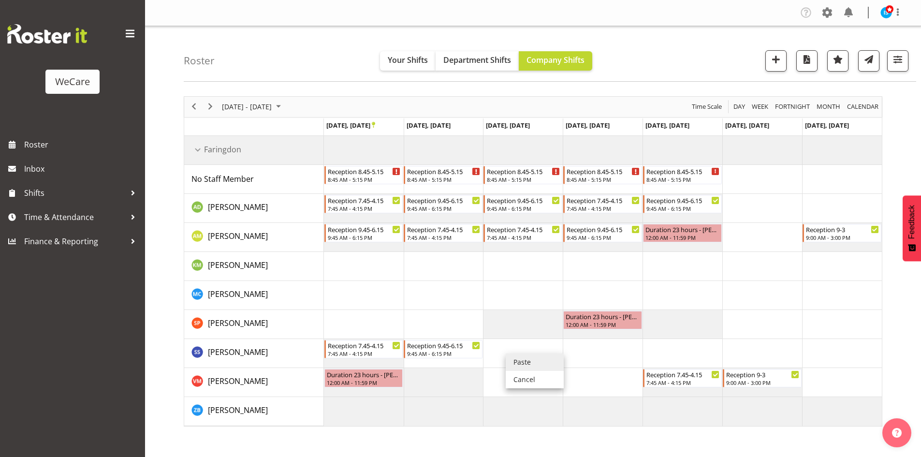
click at [515, 353] on li "Paste" at bounding box center [535, 361] width 58 height 17
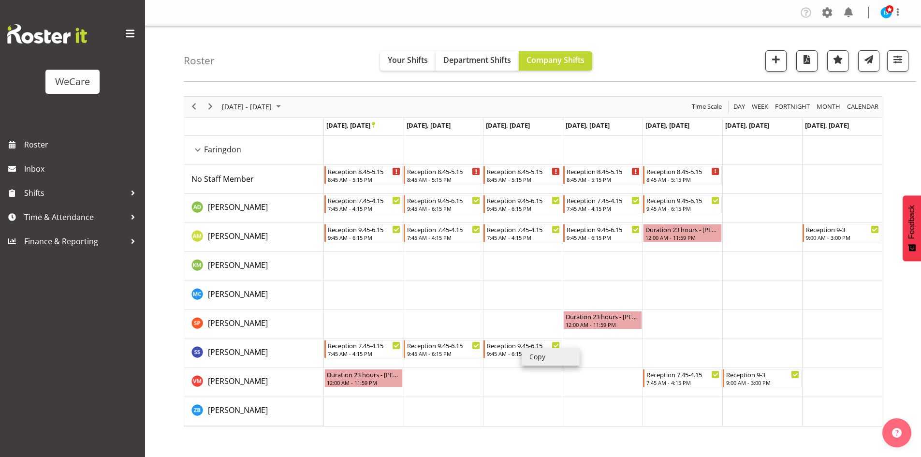
click at [539, 350] on li "Copy" at bounding box center [551, 356] width 58 height 17
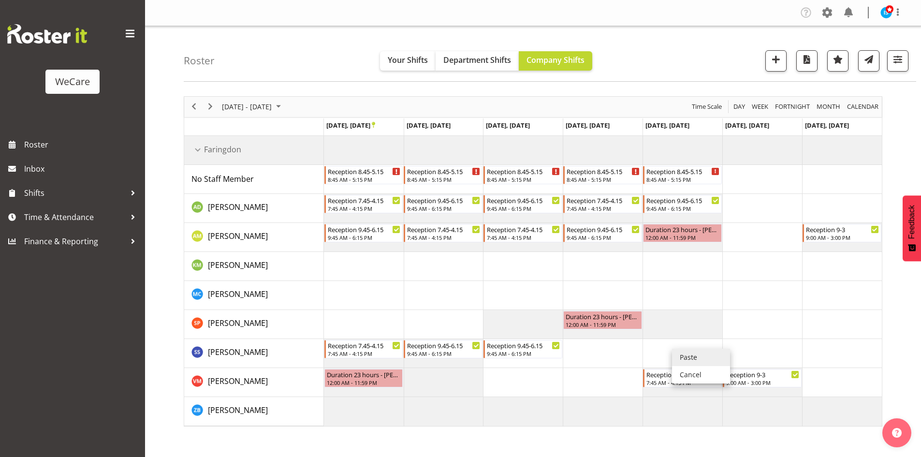
click at [682, 350] on li "Paste" at bounding box center [701, 357] width 58 height 17
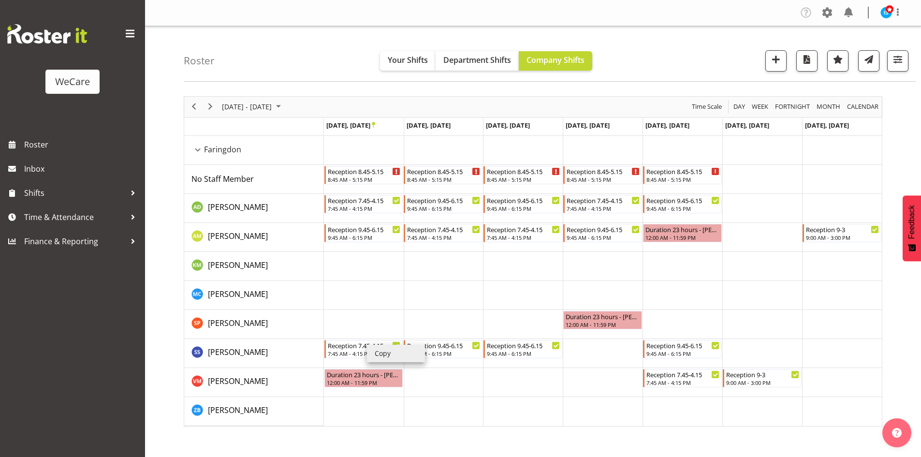
click at [392, 353] on li "Copy" at bounding box center [396, 353] width 58 height 17
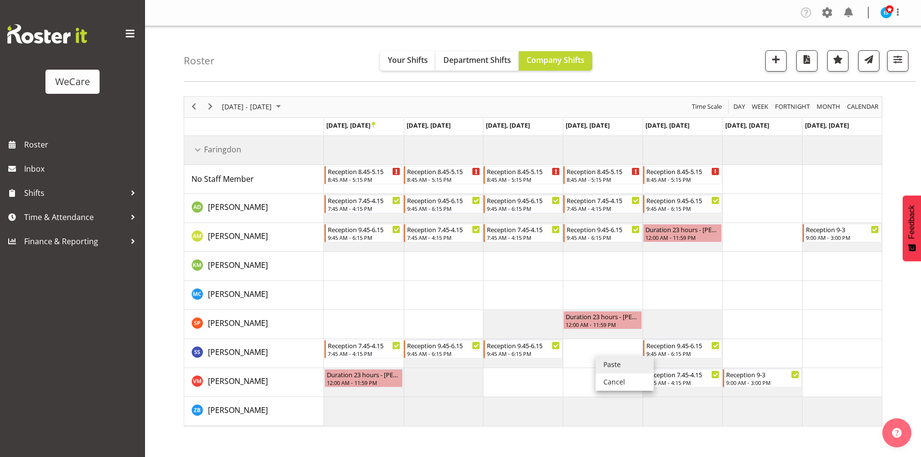
click at [623, 363] on li "Paste" at bounding box center [625, 364] width 58 height 17
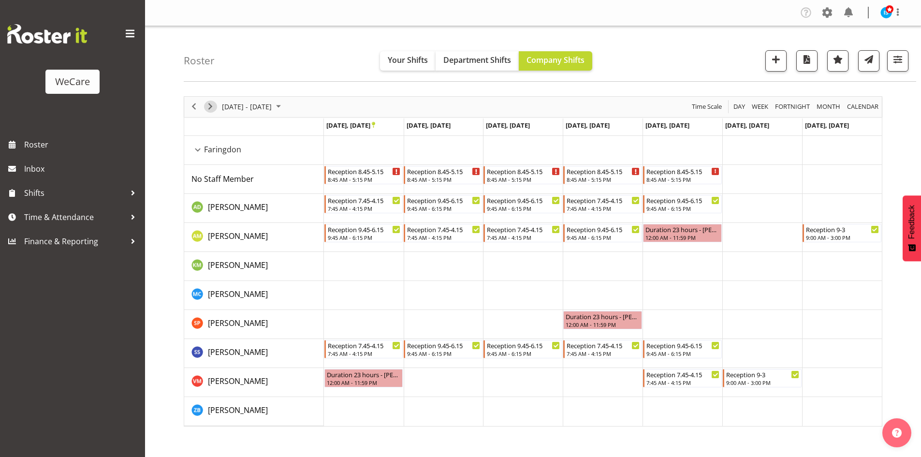
click at [211, 106] on span "Next" at bounding box center [211, 107] width 12 height 12
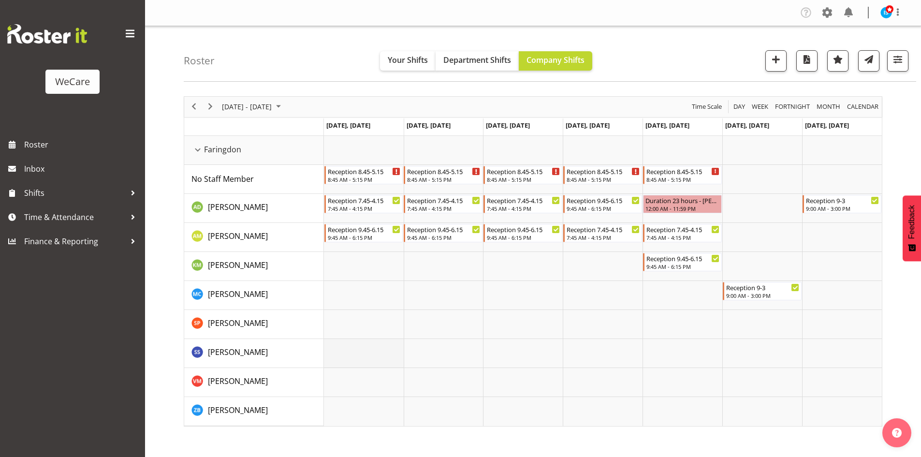
click at [339, 350] on td "Timeline Week of September 29, 2025" at bounding box center [364, 353] width 80 height 29
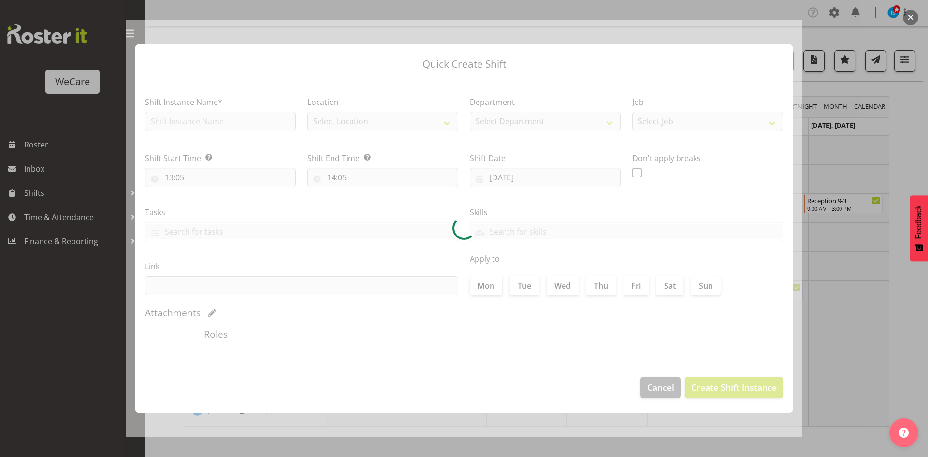
click at [192, 126] on div at bounding box center [464, 228] width 677 height 416
type input "[DATE]"
checkbox input "true"
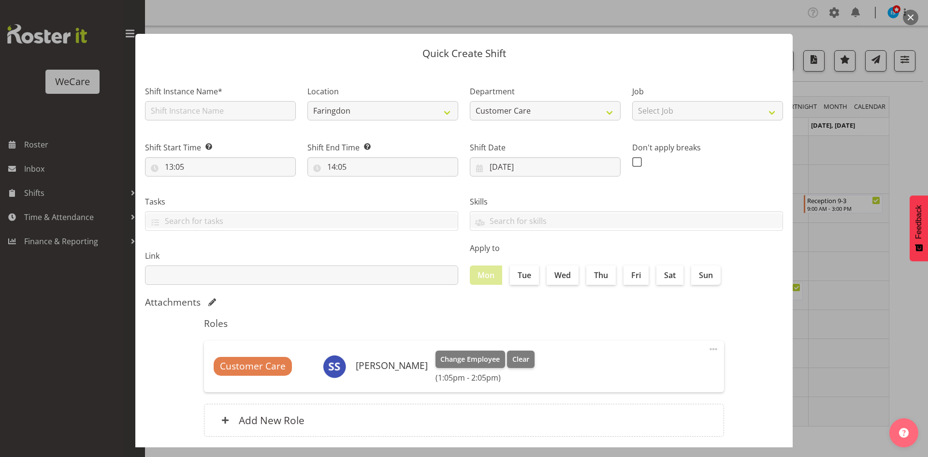
click at [192, 126] on div "Shift Instance Name*" at bounding box center [220, 100] width 162 height 56
click at [190, 117] on input "text" at bounding box center [220, 110] width 151 height 19
type input "Reception 7.45-4.15"
click at [173, 165] on input "13:05" at bounding box center [220, 166] width 151 height 19
click at [206, 198] on select "00 01 02 03 04 05 06 07 08 09 10 11 12 13 14 15 16 17 18 19 20 21 22 23" at bounding box center [211, 191] width 22 height 19
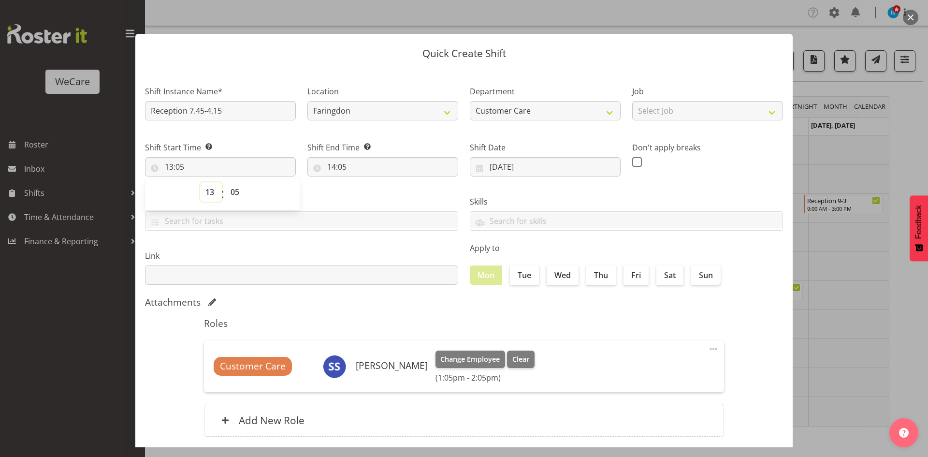
select select "7"
click at [200, 182] on select "00 01 02 03 04 05 06 07 08 09 10 11 12 13 14 15 16 17 18 19 20 21 22 23" at bounding box center [211, 191] width 22 height 19
type input "07:05"
select select "40"
type input "07:40"
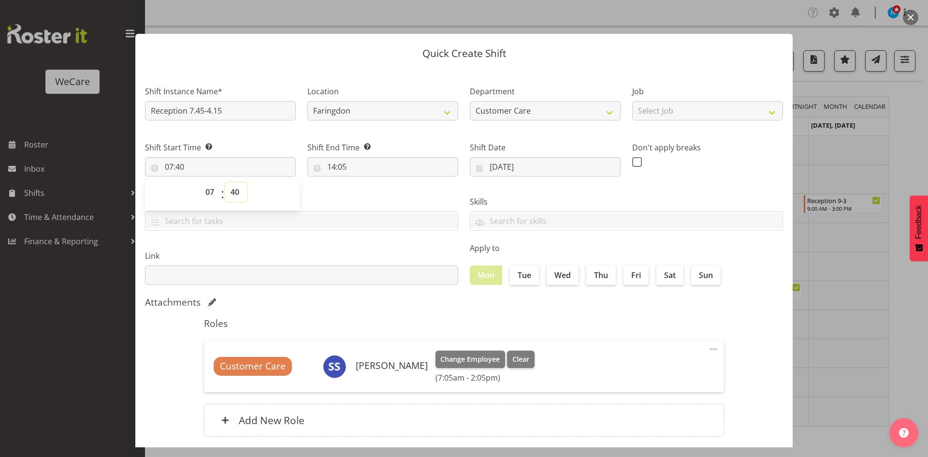
select select "45"
type input "07:45"
click at [333, 166] on input "14:05" at bounding box center [383, 166] width 151 height 19
click at [367, 190] on select "00 01 02 03 04 05 06 07 08 09 10 11 12 13 14 15 16 17 18 19 20 21 22 23" at bounding box center [374, 191] width 22 height 19
select select "16"
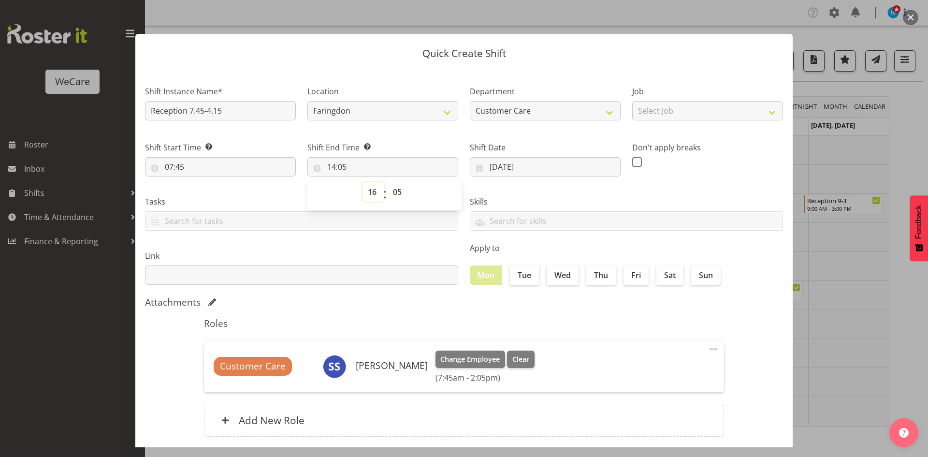
click at [363, 182] on select "00 01 02 03 04 05 06 07 08 09 10 11 12 13 14 15 16 17 18 19 20 21 22 23" at bounding box center [374, 191] width 22 height 19
type input "16:05"
select select "10"
type input "16:10"
select select "15"
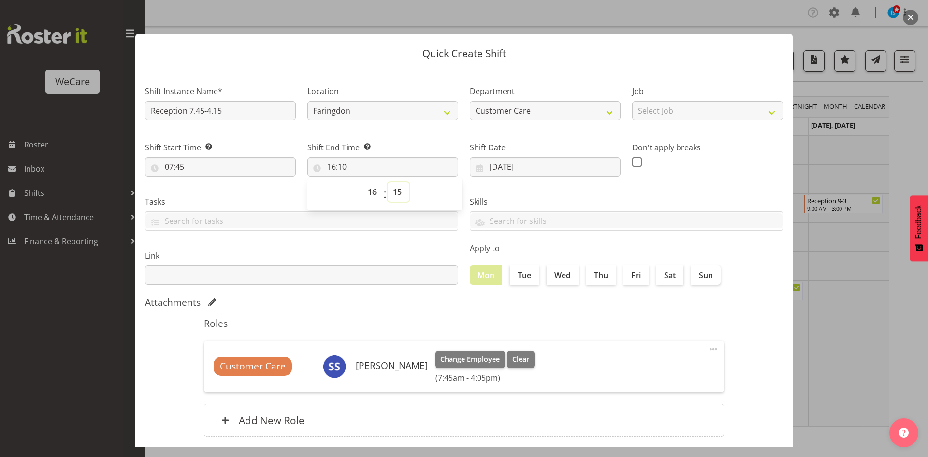
type input "16:15"
click at [519, 280] on label "Tue" at bounding box center [524, 274] width 29 height 19
click at [516, 278] on input "Tue" at bounding box center [513, 275] width 6 height 6
checkbox input "true"
click at [557, 279] on label "Wed" at bounding box center [563, 274] width 32 height 19
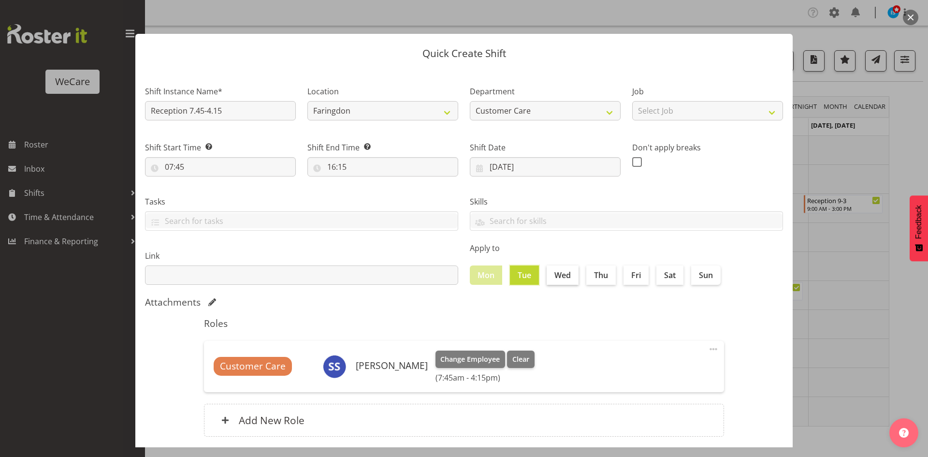
click at [553, 278] on input "Wed" at bounding box center [550, 275] width 6 height 6
checkbox input "true"
click at [600, 277] on label "Thu" at bounding box center [601, 274] width 29 height 19
click at [593, 277] on input "Thu" at bounding box center [590, 275] width 6 height 6
checkbox input "true"
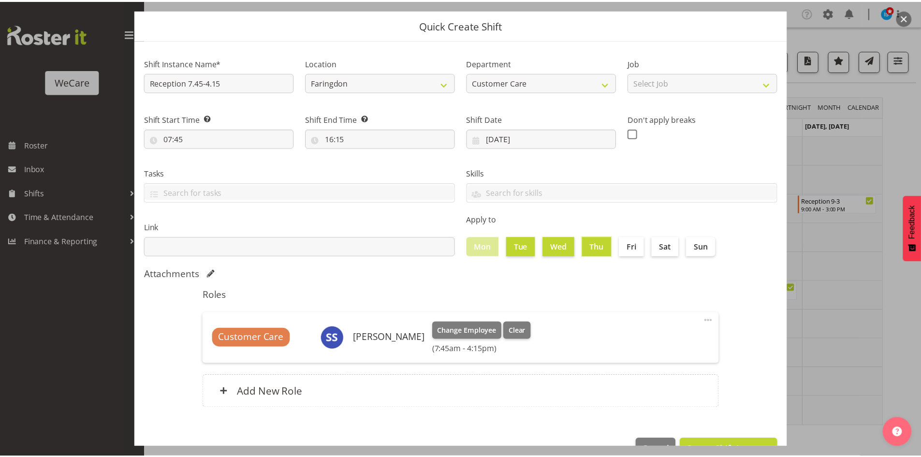
scroll to position [56, 0]
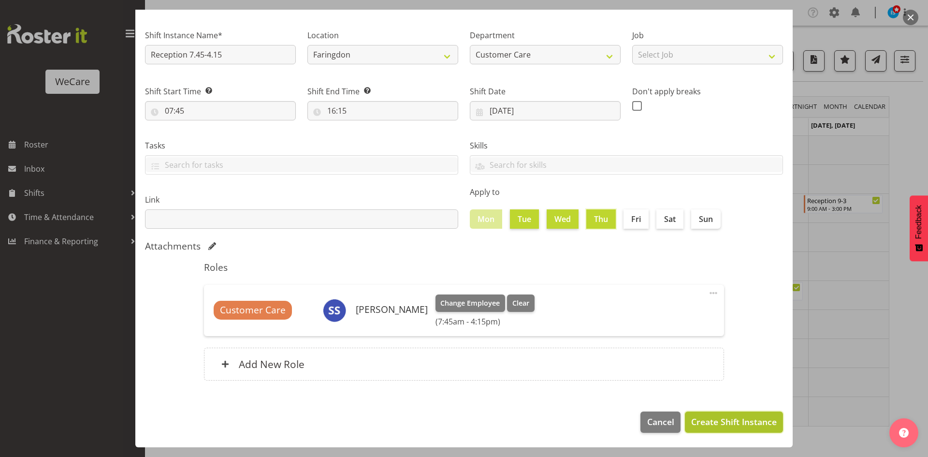
click at [735, 414] on button "Create Shift Instance" at bounding box center [734, 422] width 98 height 21
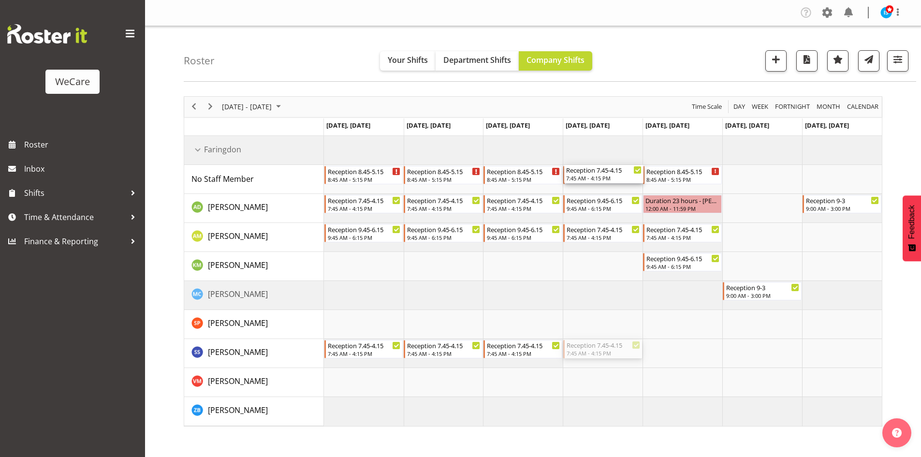
drag, startPoint x: 608, startPoint y: 350, endPoint x: 594, endPoint y: 181, distance: 169.3
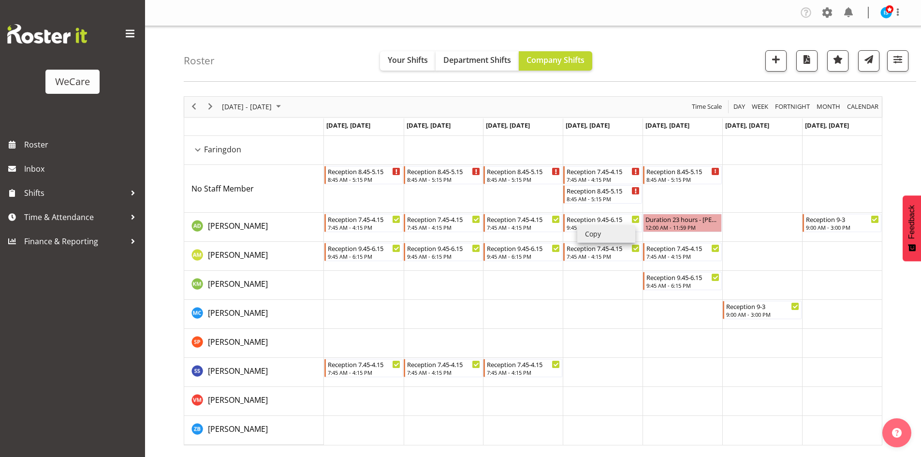
click at [588, 228] on li "Copy" at bounding box center [606, 233] width 58 height 17
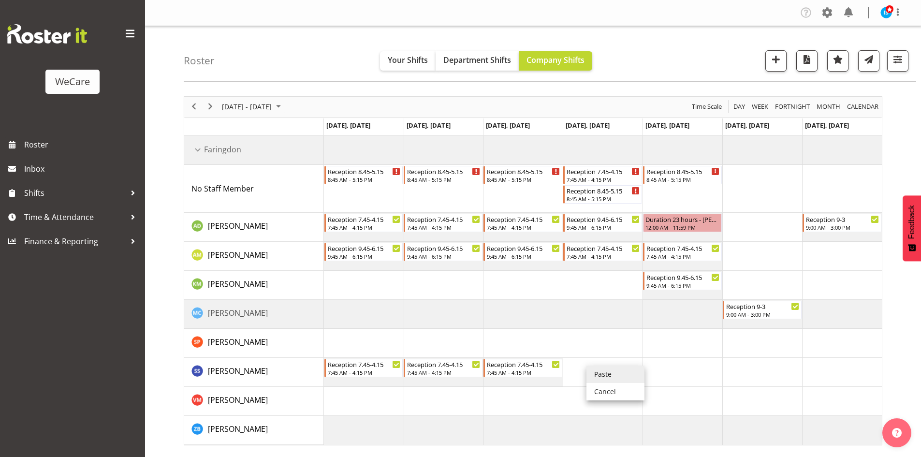
click at [599, 369] on li "Paste" at bounding box center [616, 374] width 58 height 17
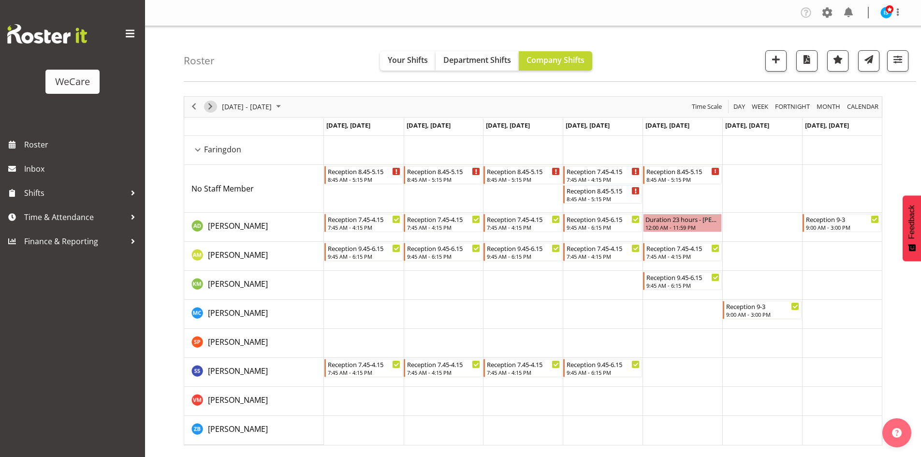
click at [206, 108] on span "Next" at bounding box center [211, 107] width 12 height 12
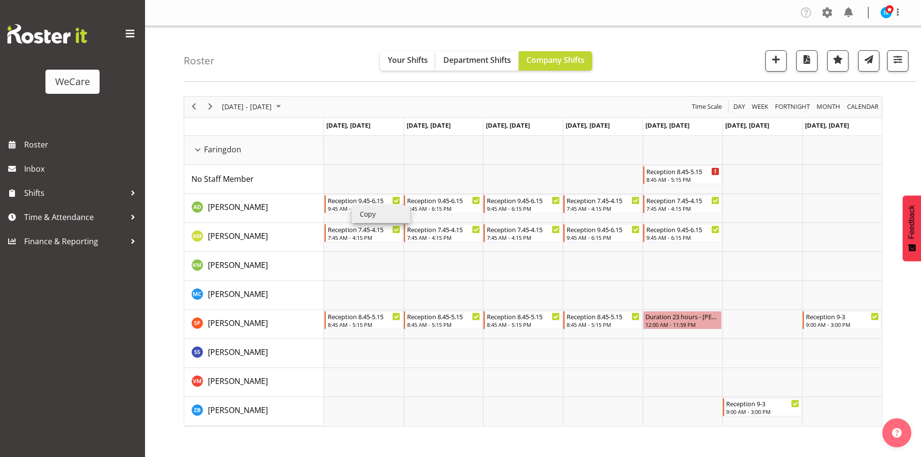
click at [372, 208] on li "Copy" at bounding box center [381, 214] width 58 height 17
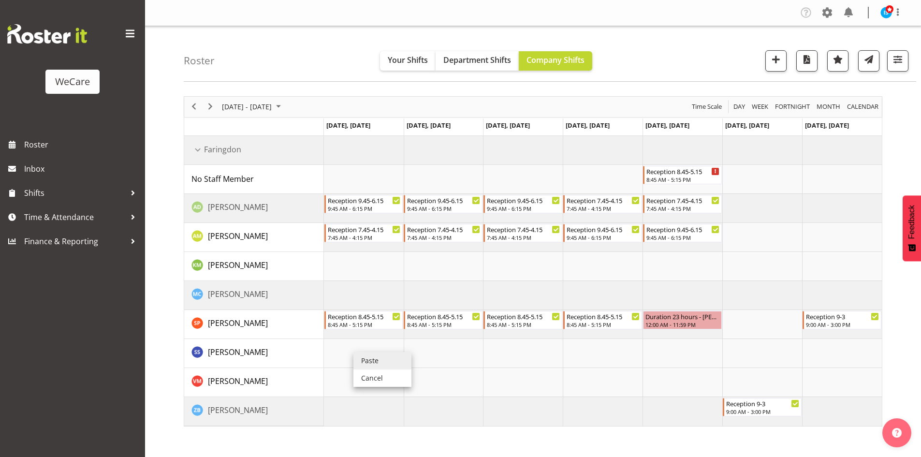
click at [378, 355] on li "Paste" at bounding box center [382, 360] width 58 height 17
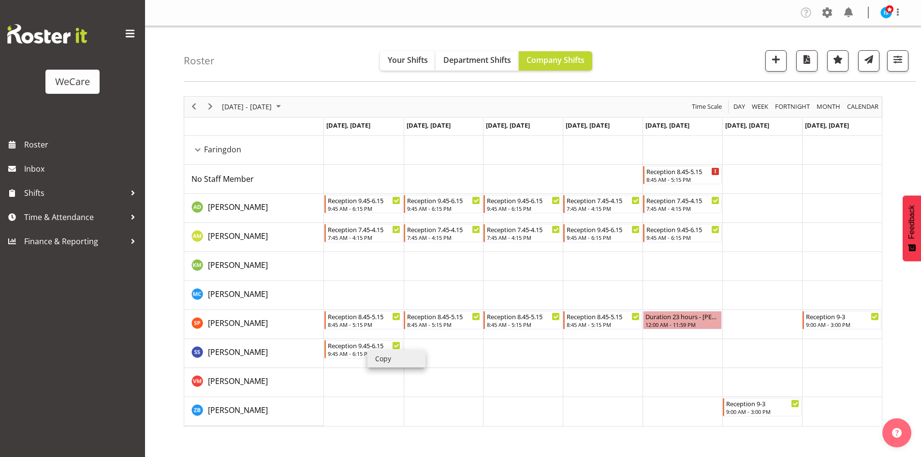
click at [380, 354] on li "Copy" at bounding box center [397, 358] width 58 height 17
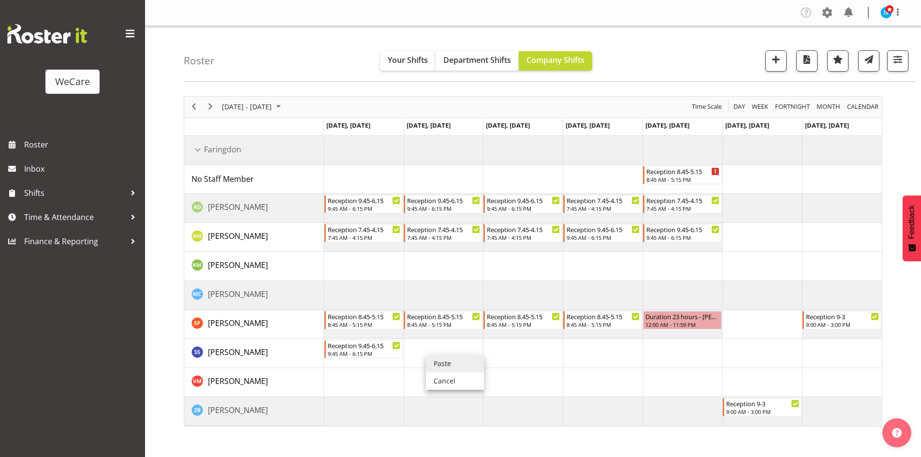
click at [445, 362] on li "Paste" at bounding box center [455, 363] width 58 height 17
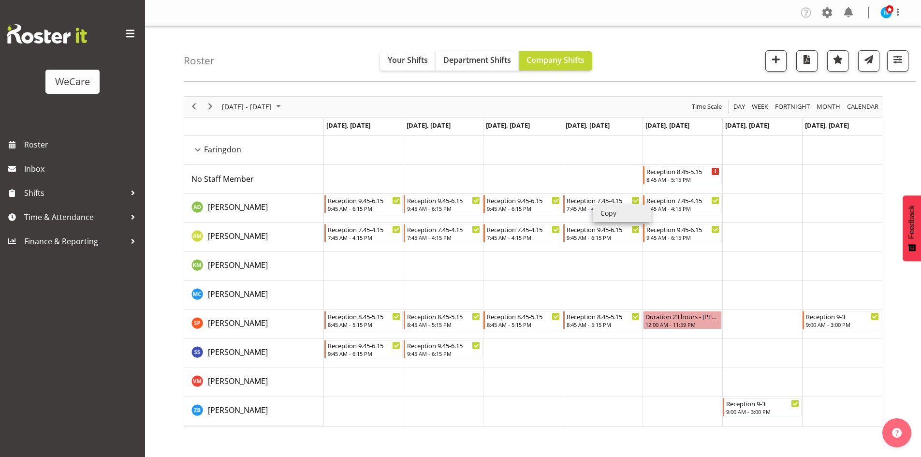
click at [604, 212] on li "Copy" at bounding box center [622, 213] width 58 height 17
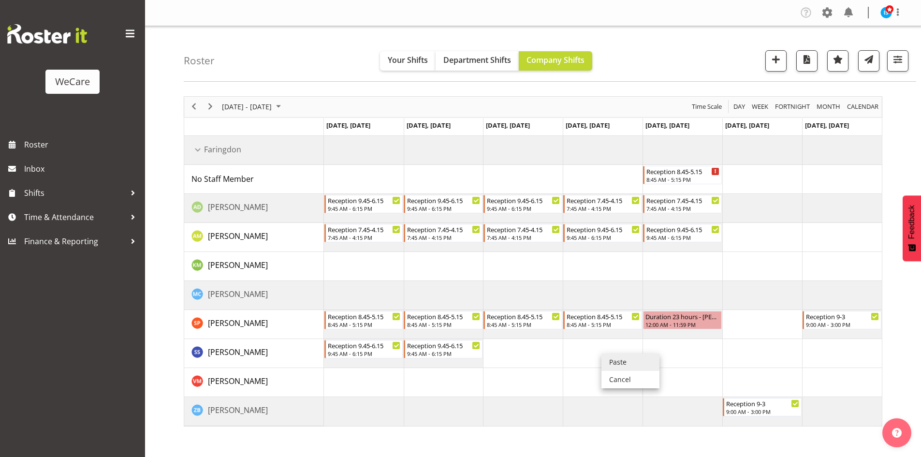
click at [613, 357] on li "Paste" at bounding box center [631, 361] width 58 height 17
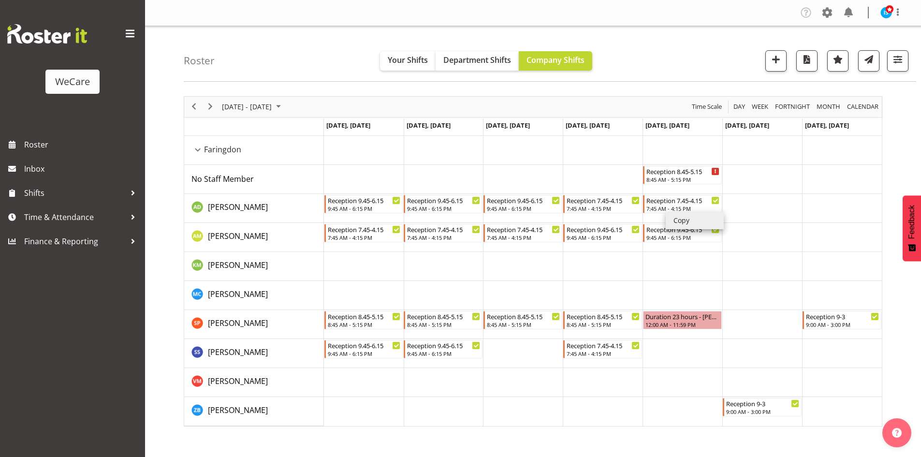
click at [680, 214] on li "Copy" at bounding box center [695, 220] width 58 height 17
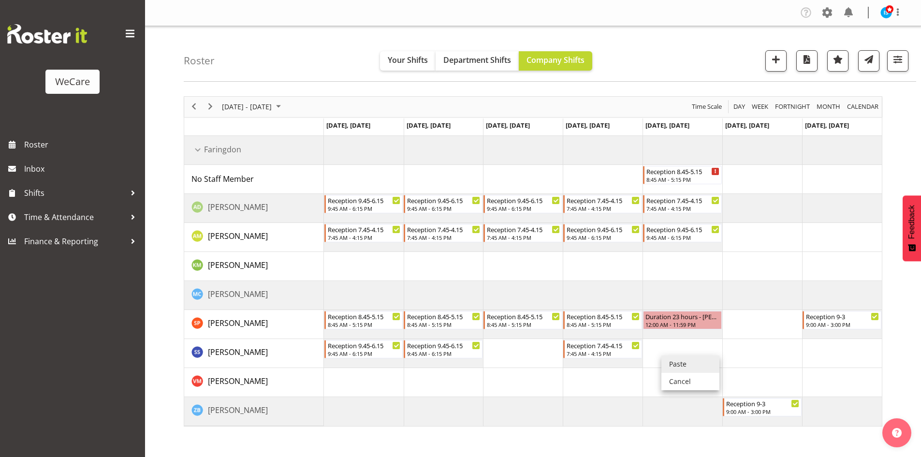
click at [671, 361] on li "Paste" at bounding box center [691, 363] width 58 height 17
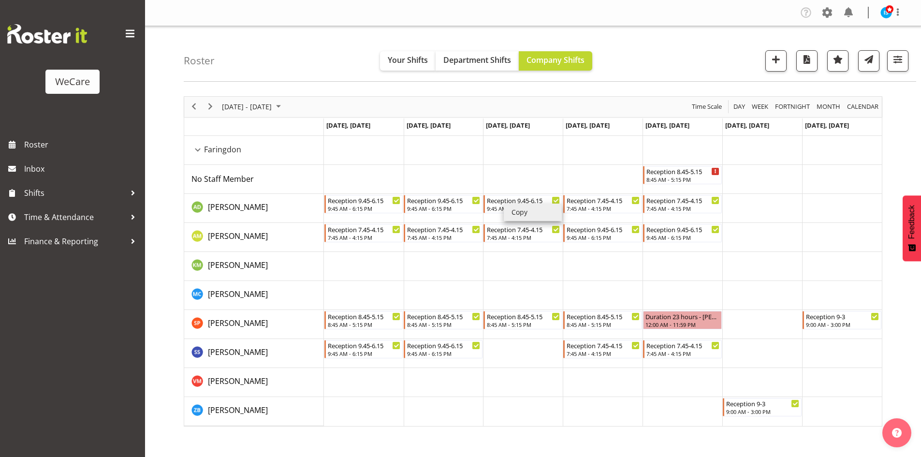
click at [516, 211] on li "Copy" at bounding box center [533, 212] width 58 height 17
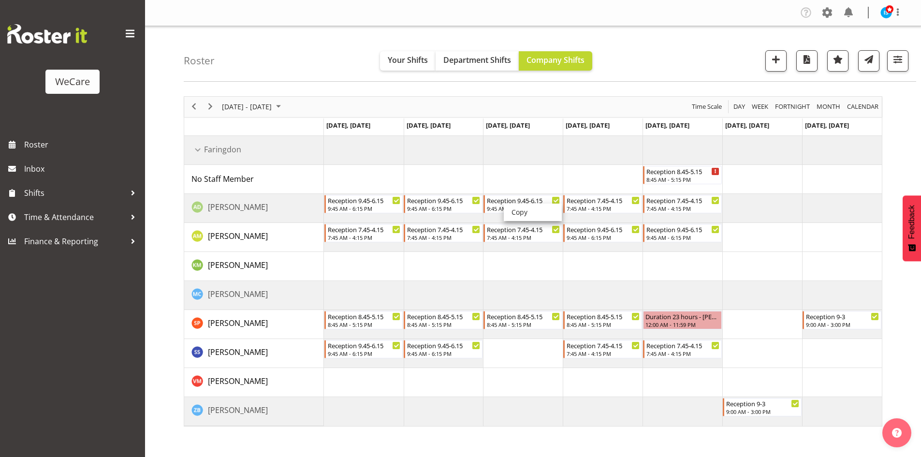
drag, startPoint x: 507, startPoint y: 339, endPoint x: 503, endPoint y: 354, distance: 15.6
click at [515, 355] on li "Paste" at bounding box center [534, 355] width 58 height 17
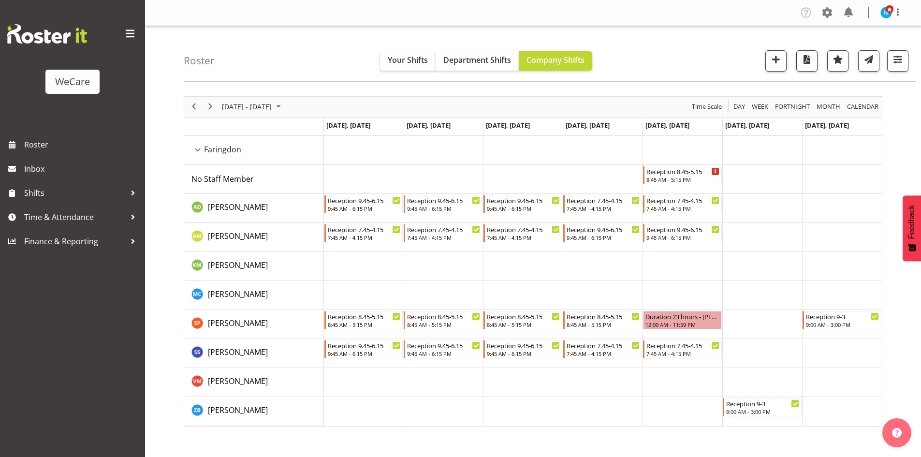
click at [202, 110] on div "next period" at bounding box center [210, 107] width 16 height 20
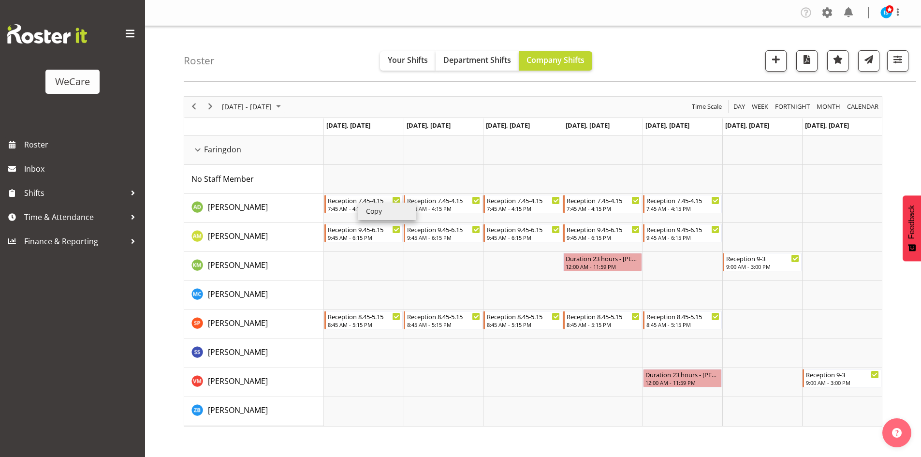
click at [376, 214] on li "Copy" at bounding box center [387, 211] width 58 height 17
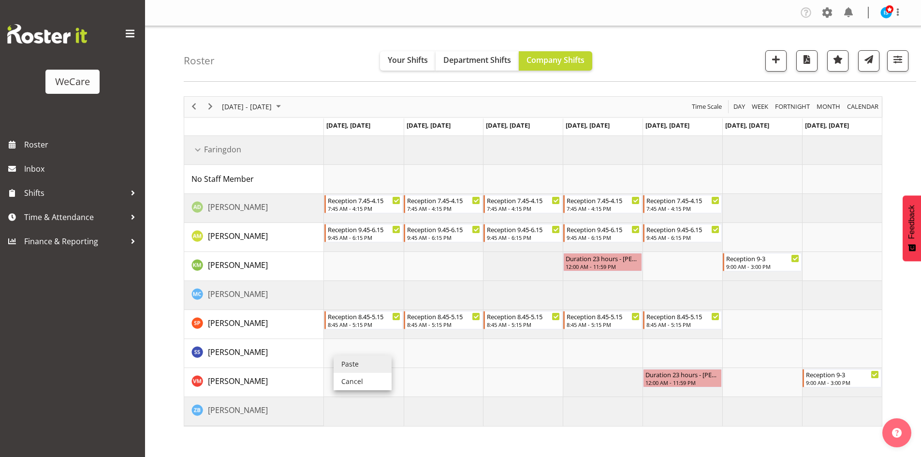
click at [347, 358] on li "Paste" at bounding box center [363, 363] width 58 height 17
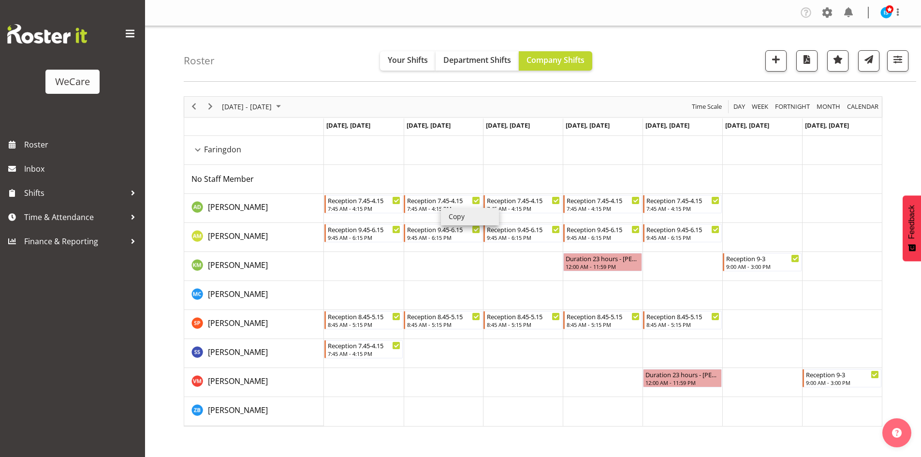
click at [454, 219] on li "Copy" at bounding box center [470, 216] width 58 height 17
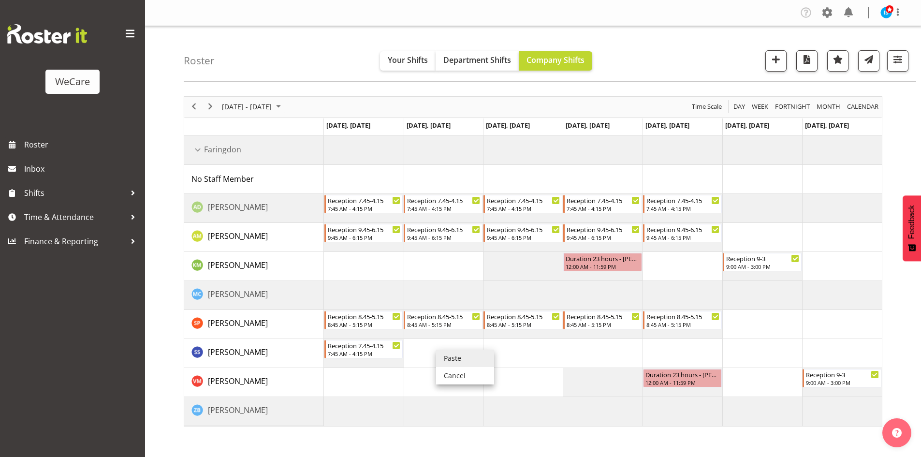
click at [453, 356] on li "Paste" at bounding box center [465, 358] width 58 height 17
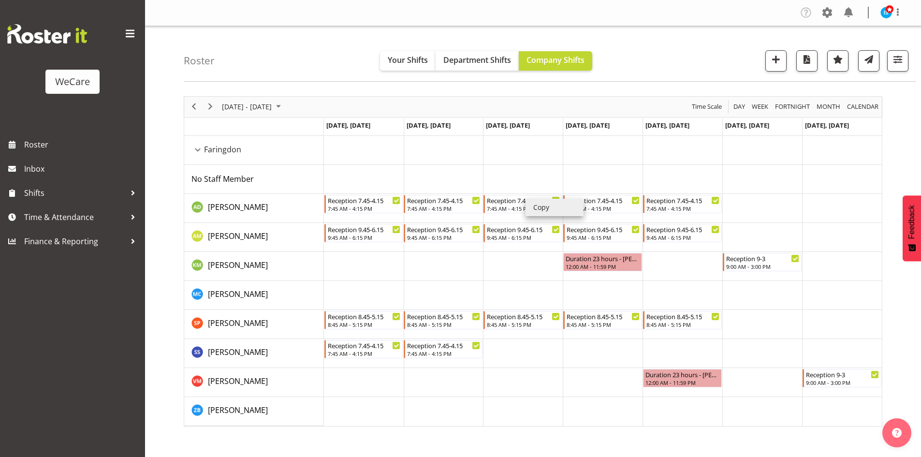
click at [536, 203] on li "Copy" at bounding box center [555, 207] width 58 height 17
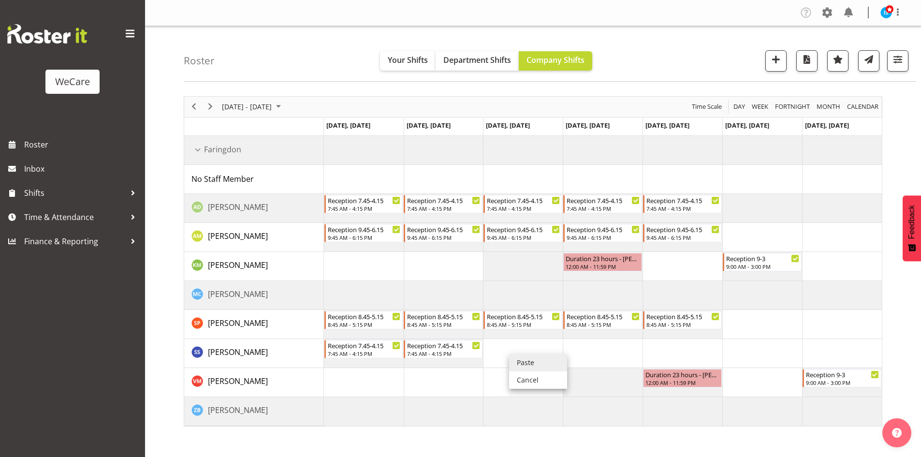
click at [533, 359] on li "Paste" at bounding box center [538, 362] width 58 height 17
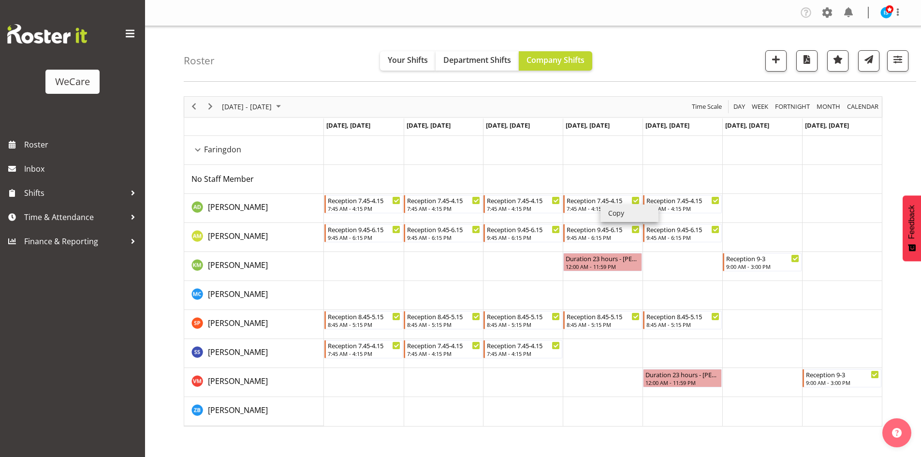
click at [609, 213] on li "Copy" at bounding box center [630, 213] width 58 height 17
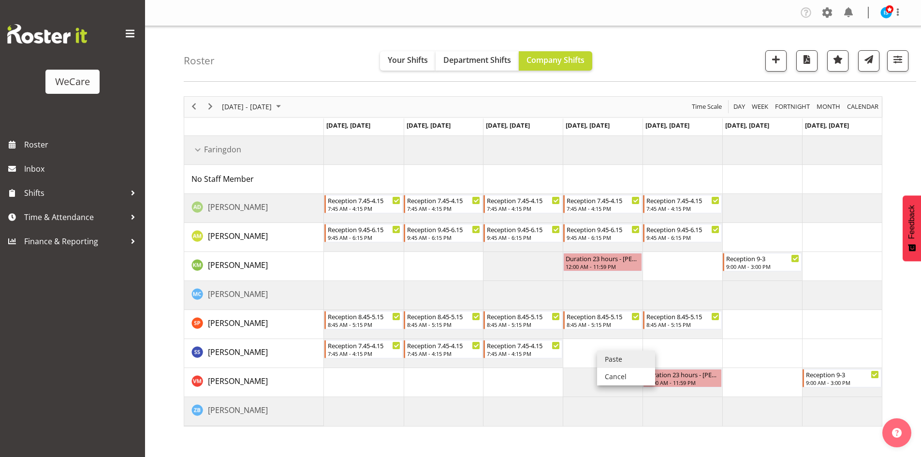
click at [604, 358] on li "Paste" at bounding box center [626, 359] width 58 height 17
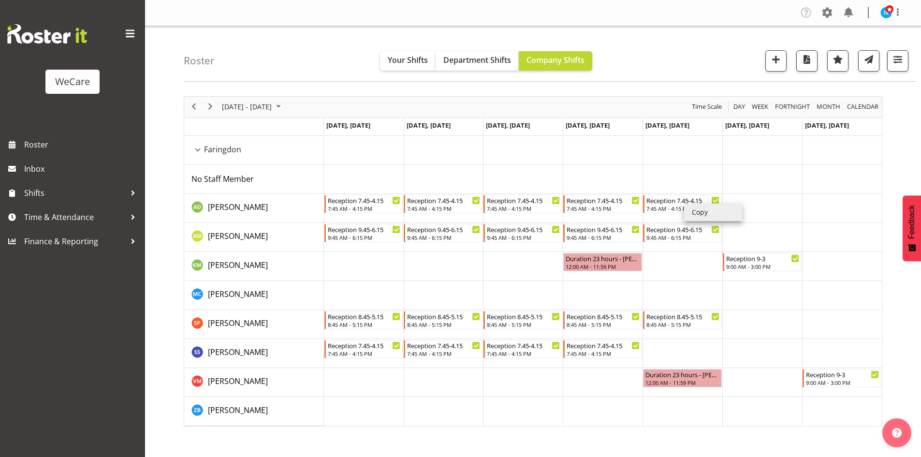
click at [691, 206] on li "Copy" at bounding box center [713, 212] width 58 height 17
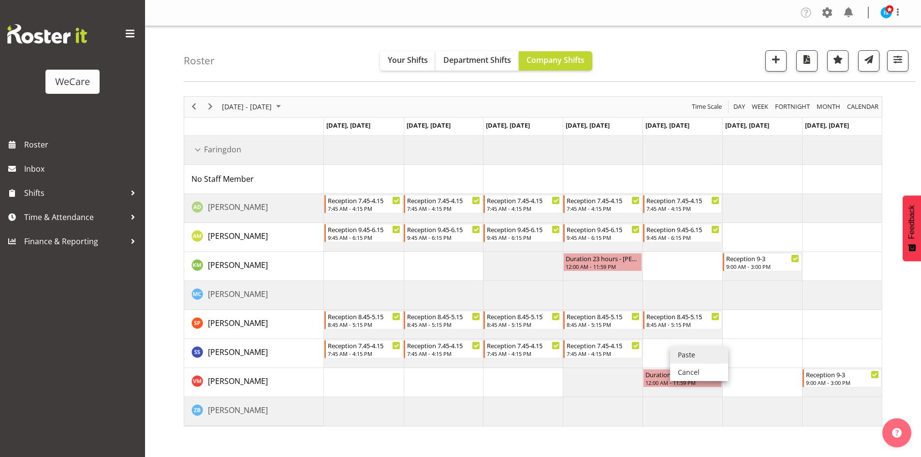
click at [682, 350] on li "Paste" at bounding box center [699, 354] width 58 height 17
